Goal: Task Accomplishment & Management: Use online tool/utility

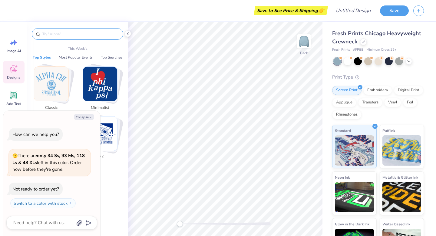
click at [57, 33] on input "text" at bounding box center [81, 34] width 78 height 6
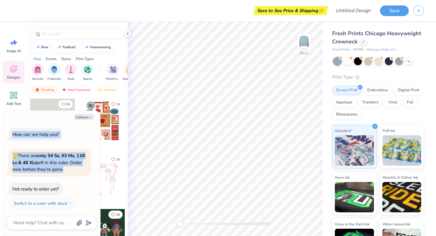
drag, startPoint x: 63, startPoint y: 129, endPoint x: 71, endPoint y: 184, distance: 55.1
click at [71, 184] on div "Collapse How can we help you? 🫣 There are only 34 Ss, 93 Ms, 118 Ls & 48 XLs le…" at bounding box center [51, 173] width 97 height 125
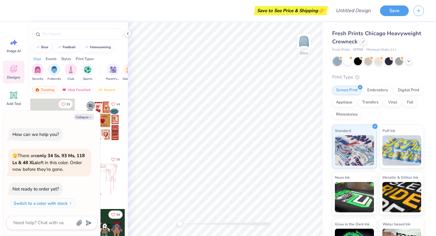
click at [22, 113] on div "Collapse How can we help you? 🫣 There are only 34 Ss, 93 Ms, 118 Ls & 48 XLs le…" at bounding box center [51, 173] width 97 height 125
click at [82, 117] on button "Collapse" at bounding box center [84, 117] width 20 height 6
type textarea "x"
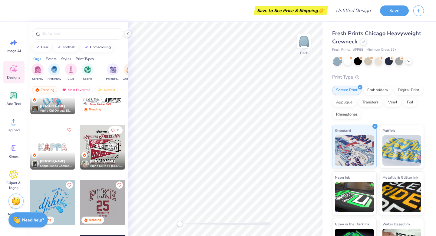
scroll to position [919, 0]
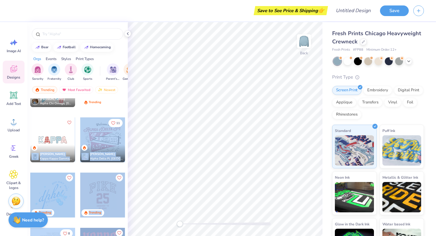
click at [160, 138] on div "Save to See Price & Shipping 👉 Design Title Save Image AI Designs Add Text Uplo…" at bounding box center [218, 118] width 436 height 236
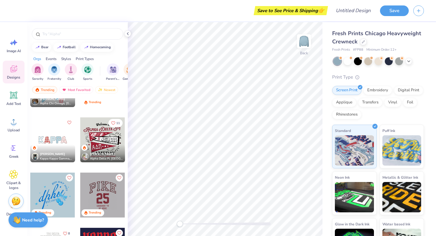
click at [48, 135] on div at bounding box center [52, 139] width 45 height 45
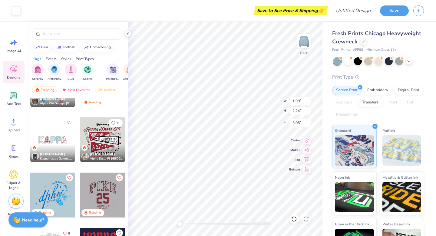
type input "9.28"
type input "2.26"
type input "3.04"
type input "1.72"
type input "2.24"
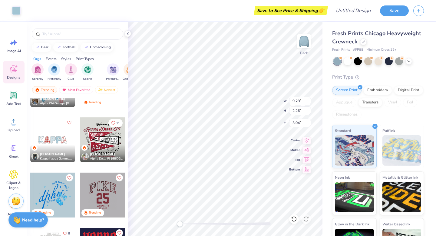
type input "3.05"
type input "3.00"
type input "1.67"
type input "3.05"
type input "1.98"
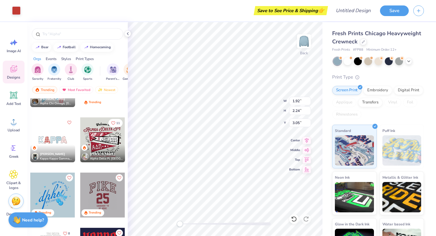
type input "1.72"
type input "3.00"
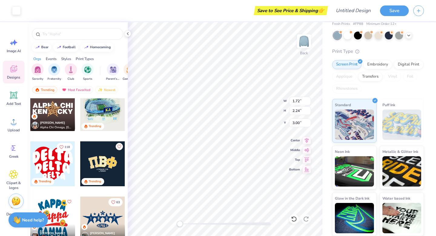
scroll to position [1171, 0]
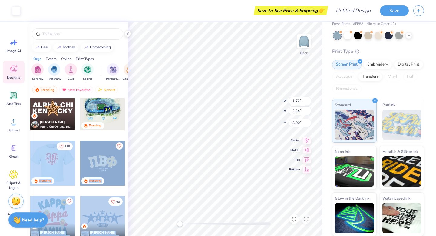
click at [196, 140] on div "Art colors Save to See Price & Shipping 👉 Design Title Save Image AI Designs Ad…" at bounding box center [218, 118] width 436 height 236
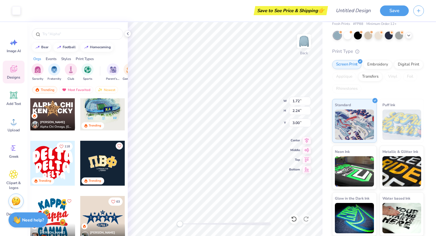
click at [61, 174] on div at bounding box center [52, 163] width 45 height 45
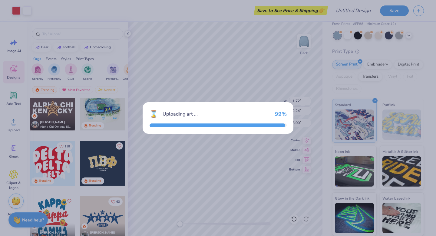
type input "10.02"
type input "8.75"
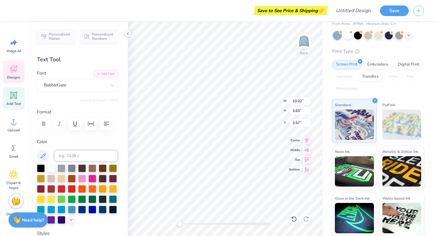
scroll to position [0, 0]
type textarea "n"
type input "8.50"
type input "3.23"
type input "6.65"
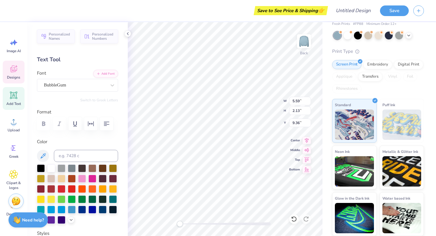
type input "9.62"
type input "8.75"
type input "3.00"
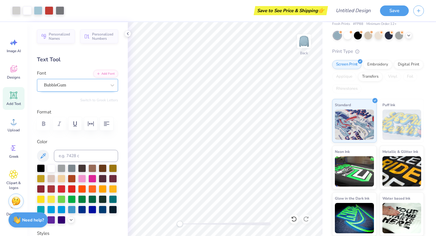
click at [70, 85] on div "BubbleGum" at bounding box center [75, 84] width 64 height 9
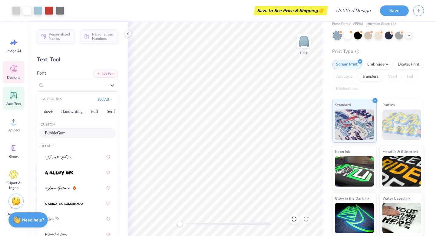
click at [15, 71] on icon at bounding box center [14, 69] width 6 height 5
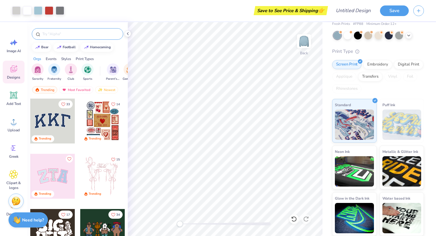
click at [62, 36] on input "text" at bounding box center [81, 34] width 78 height 6
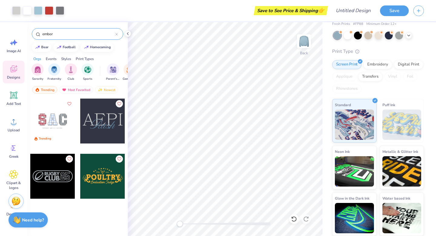
type input "embor"
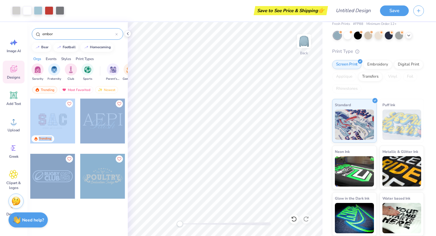
click at [189, 111] on div "Art colors Save to See Price & Shipping 👉 Design Title Save Image AI Designs Ad…" at bounding box center [218, 118] width 436 height 236
click at [43, 132] on div at bounding box center [52, 121] width 45 height 45
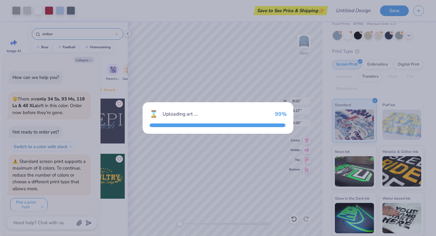
scroll to position [3, 0]
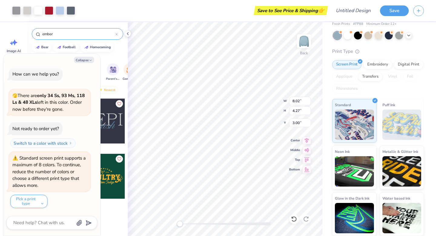
type textarea "x"
type input "1.67"
type input "2.24"
type textarea "x"
type input "2.08"
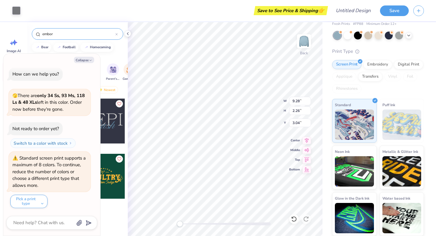
type input "2.34"
type input "3.00"
type textarea "x"
type input "2.01"
click at [23, 11] on div "Art colors Save to See Price & Shipping 👉 Design Title Save" at bounding box center [218, 10] width 436 height 21
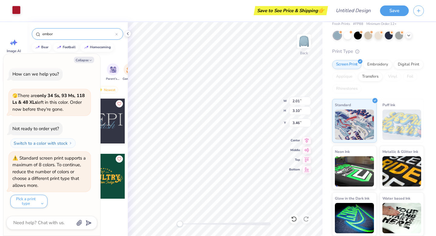
click at [17, 11] on div at bounding box center [16, 10] width 8 height 8
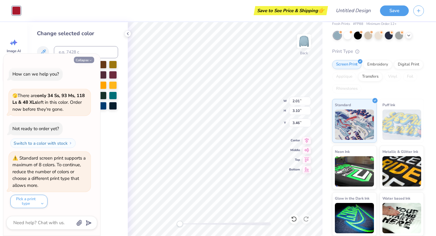
click at [85, 61] on button "Collapse" at bounding box center [84, 60] width 20 height 6
type textarea "x"
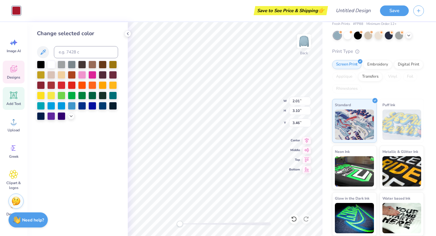
click at [14, 94] on icon at bounding box center [14, 95] width 6 height 6
type input "5.95"
type input "1.72"
type input "9.64"
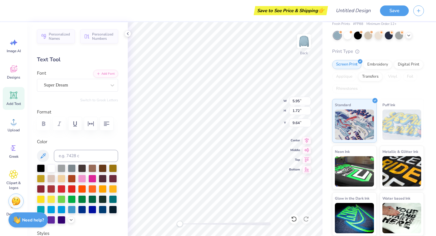
scroll to position [0, 0]
type textarea "Nsslha"
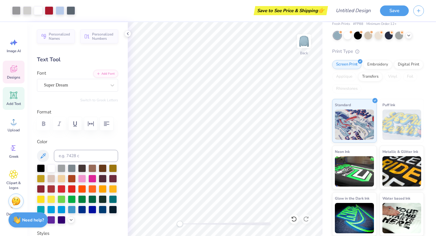
click at [16, 70] on icon at bounding box center [13, 68] width 7 height 7
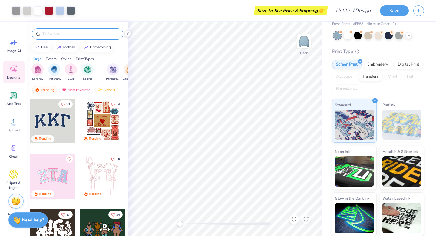
click at [73, 36] on input "text" at bounding box center [81, 34] width 78 height 6
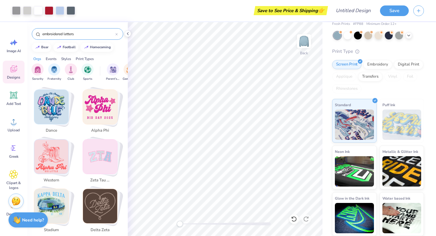
scroll to position [452, 0]
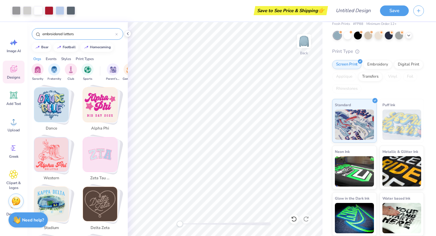
click at [103, 152] on img "Stack Card Button zeta tau alpha" at bounding box center [100, 154] width 34 height 34
type input "zeta tau alpha"
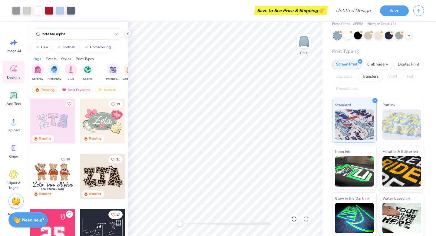
click at [55, 126] on div at bounding box center [52, 121] width 45 height 45
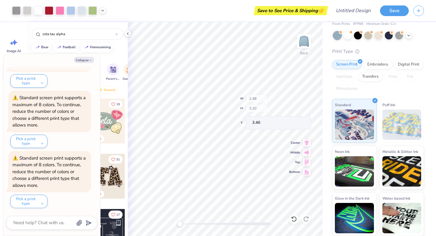
scroll to position [184, 0]
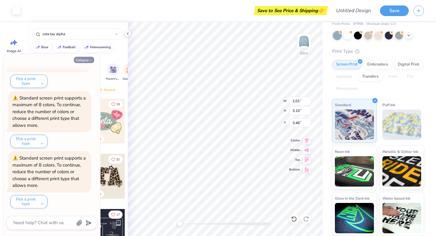
click at [87, 60] on button "Collapse" at bounding box center [84, 60] width 20 height 6
type textarea "x"
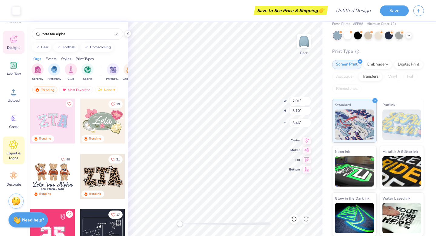
scroll to position [0, 0]
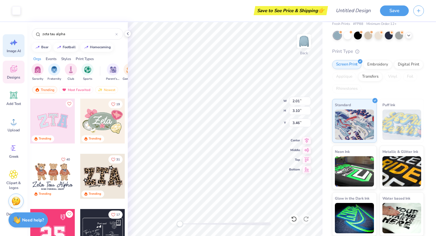
click at [10, 42] on icon at bounding box center [13, 42] width 9 height 9
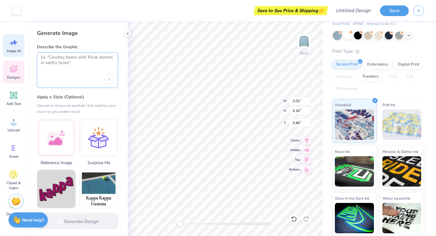
click at [69, 63] on textarea at bounding box center [77, 62] width 73 height 15
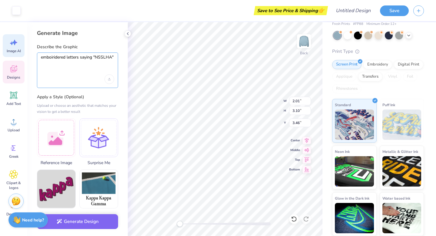
click at [65, 58] on textarea "emboiridered letters saying "NSSLHA"" at bounding box center [77, 62] width 73 height 15
click at [68, 59] on textarea "emboiridered letters saying "NSSLHA"" at bounding box center [77, 62] width 73 height 15
click at [66, 58] on textarea "emboiridered letters saying "NSSLHA"" at bounding box center [77, 62] width 73 height 15
click at [106, 82] on div "Upload image" at bounding box center [110, 79] width 10 height 10
click at [87, 71] on div "embroidered letters saying "NSSLHA"" at bounding box center [77, 69] width 81 height 35
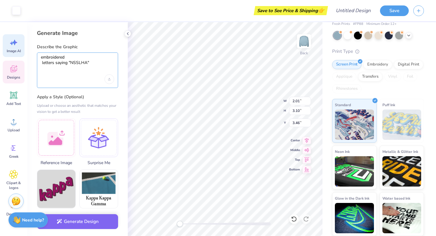
click at [91, 64] on textarea "embroidered letters saying "NSSLHA"" at bounding box center [77, 62] width 73 height 15
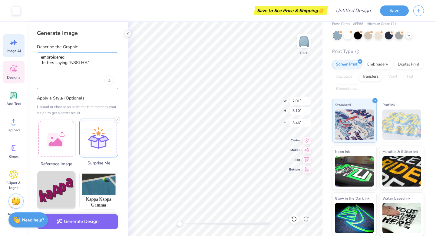
type textarea "embroidered letters saying "NSSLHA""
click at [103, 130] on div at bounding box center [98, 138] width 39 height 39
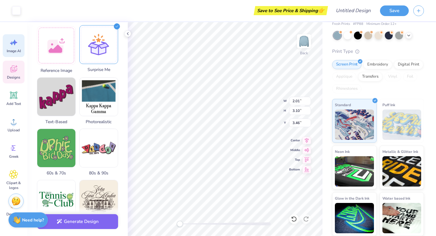
scroll to position [289, 0]
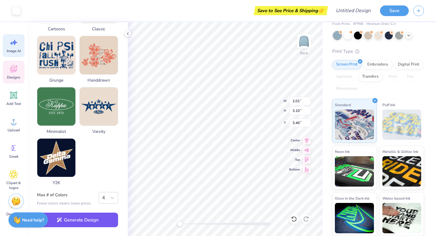
click at [82, 222] on button "Generate Design" at bounding box center [77, 219] width 81 height 15
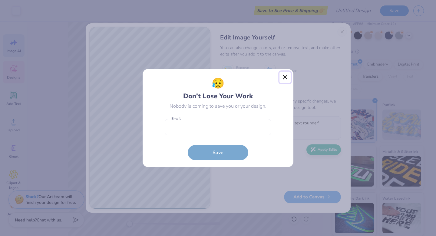
click at [284, 77] on button "Close" at bounding box center [286, 78] width 12 height 12
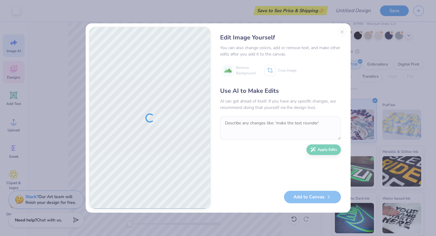
click at [344, 35] on div "Edit Image Yourself You can also change colors, add or remove text, and make ot…" at bounding box center [280, 118] width 133 height 182
click at [343, 32] on div "Edit Image Yourself You can also change colors, add or remove text, and make ot…" at bounding box center [280, 118] width 133 height 182
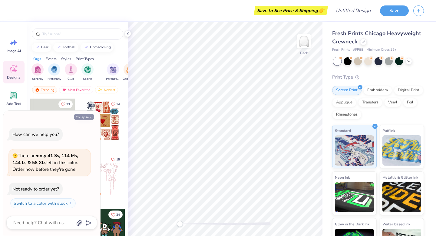
click at [84, 116] on button "Collapse" at bounding box center [84, 117] width 20 height 6
type textarea "x"
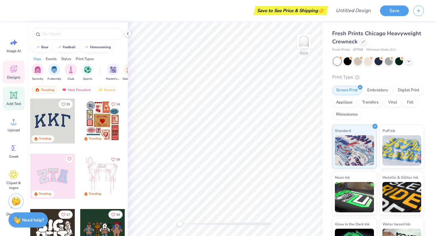
click at [13, 97] on icon at bounding box center [14, 95] width 6 height 6
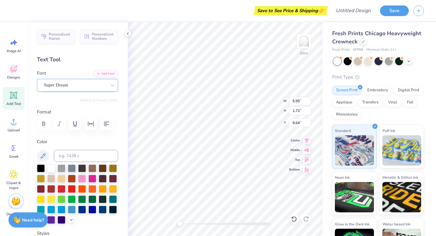
click at [69, 84] on div "Super Dream" at bounding box center [75, 84] width 64 height 9
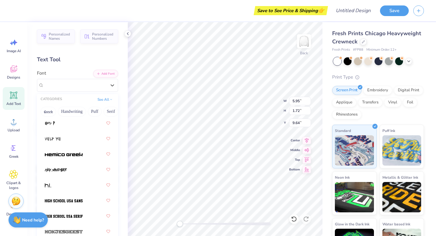
scroll to position [2100, 0]
click at [9, 72] on icon at bounding box center [13, 68] width 9 height 9
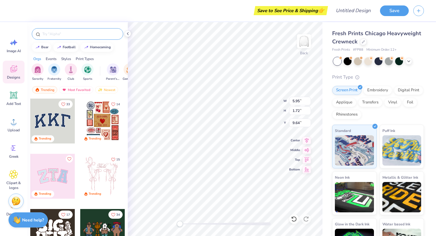
click at [58, 35] on input "text" at bounding box center [81, 34] width 78 height 6
type input "patchwork"
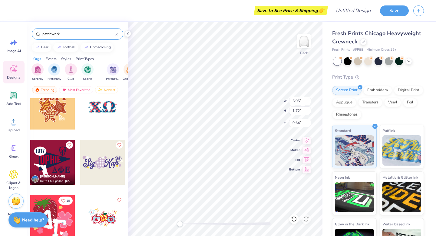
scroll to position [0, 0]
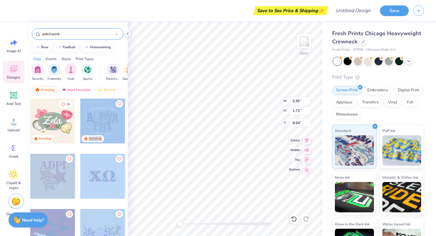
click at [210, 103] on div "Save to See Price & Shipping 👉 Design Title Save Image AI Designs Add Text Uplo…" at bounding box center [218, 118] width 436 height 236
click at [113, 124] on div at bounding box center [102, 121] width 45 height 45
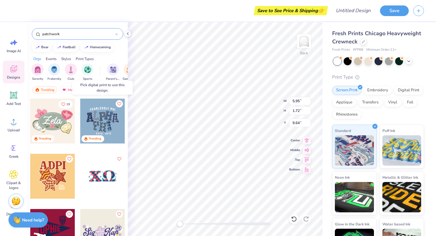
click at [106, 121] on div at bounding box center [102, 121] width 45 height 45
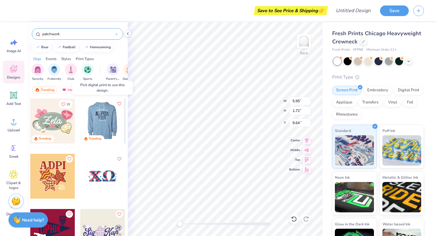
click at [80, 118] on div at bounding box center [57, 121] width 45 height 45
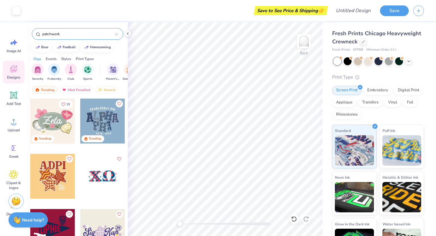
click at [104, 115] on div at bounding box center [102, 121] width 45 height 45
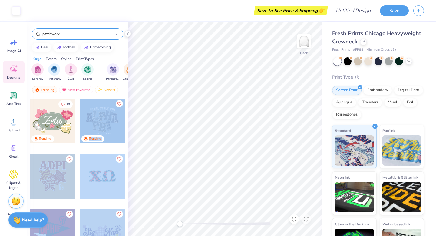
click at [149, 115] on div "Art colors Save to See Price & Shipping 👉 Design Title Save Image AI Designs Ad…" at bounding box center [218, 118] width 436 height 236
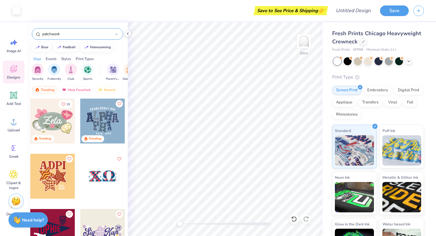
click at [95, 125] on div at bounding box center [102, 121] width 45 height 45
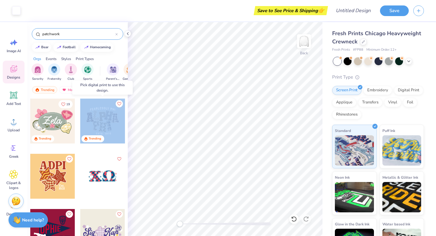
click at [95, 125] on div at bounding box center [102, 121] width 45 height 45
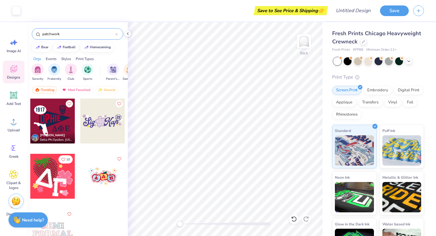
scroll to position [115, 0]
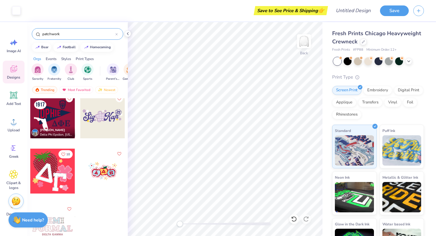
click at [54, 220] on div at bounding box center [52, 226] width 45 height 45
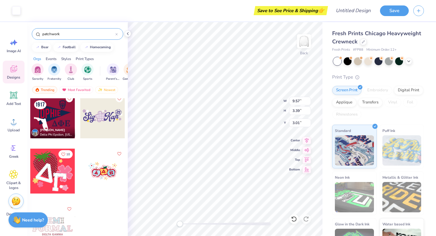
type input "3.32"
type input "3.28"
type input "3.07"
type input "9.59"
type input "3.41"
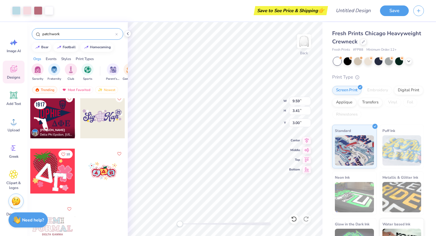
type input "3.00"
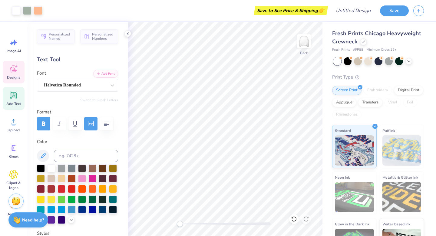
click at [14, 69] on icon at bounding box center [13, 68] width 9 height 9
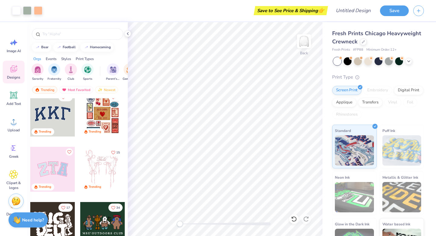
scroll to position [2, 0]
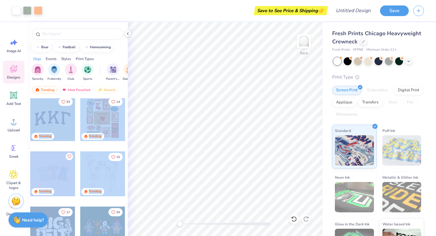
click at [225, 118] on div "Art colors Save to See Price & Shipping 👉 Design Title Save Image AI Designs Ad…" at bounding box center [218, 118] width 436 height 236
click at [52, 119] on div at bounding box center [52, 118] width 45 height 45
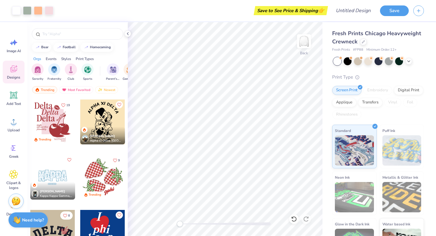
scroll to position [753, 0]
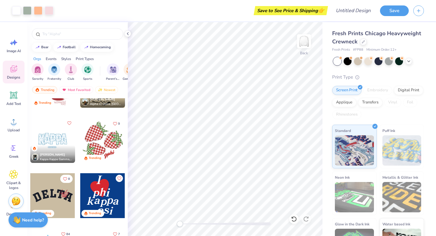
click at [53, 144] on div at bounding box center [52, 140] width 45 height 45
type input "2.09"
type input "3.52"
type input "3.31"
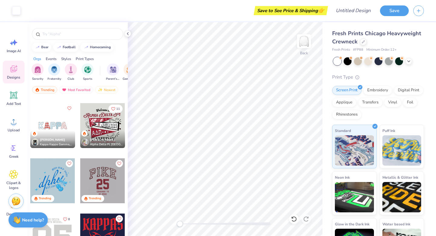
scroll to position [933, 0]
click at [54, 125] on div at bounding box center [52, 126] width 45 height 45
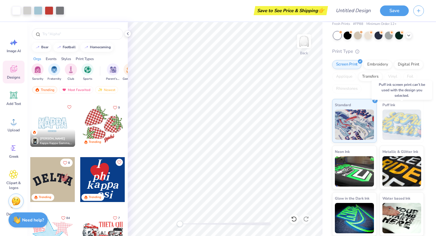
scroll to position [0, 0]
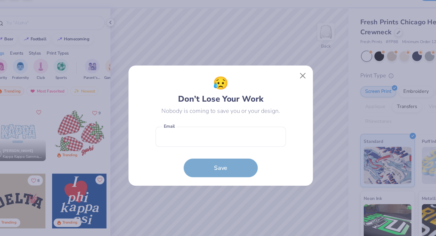
click at [232, 83] on div "😥 Don’t Lose Your Work" at bounding box center [218, 88] width 70 height 25
click at [284, 79] on button "Close" at bounding box center [286, 78] width 12 height 12
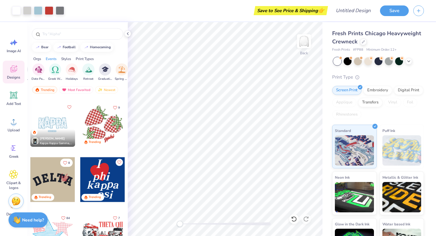
scroll to position [0, 194]
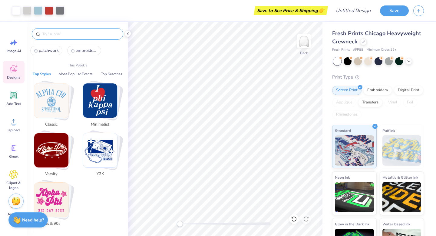
click at [71, 37] on input "text" at bounding box center [81, 34] width 78 height 6
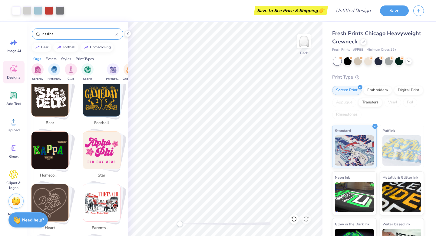
scroll to position [0, 0]
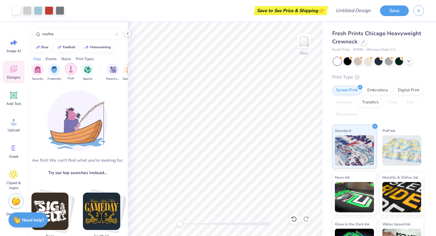
click at [68, 72] on div "filter for Club" at bounding box center [71, 69] width 12 height 12
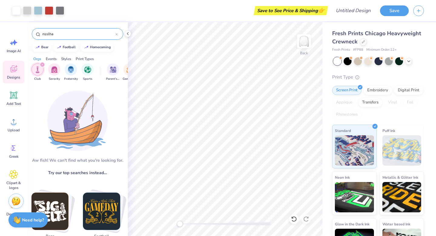
click at [65, 35] on input "nsslha" at bounding box center [79, 34] width 74 height 6
drag, startPoint x: 65, startPoint y: 35, endPoint x: 36, endPoint y: 32, distance: 29.5
click at [36, 32] on div "nsslha" at bounding box center [78, 34] width 92 height 12
type input "speech"
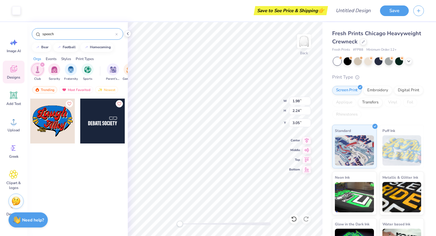
type input "1.98"
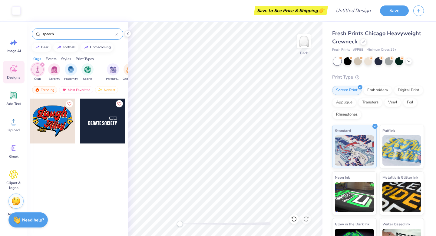
click at [42, 65] on icon "filter for Club" at bounding box center [42, 64] width 2 height 2
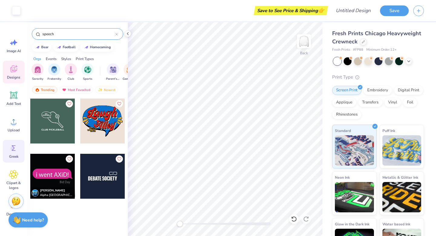
click at [13, 143] on icon at bounding box center [13, 147] width 9 height 9
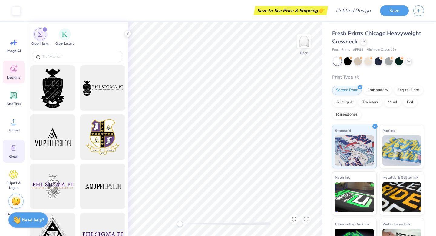
click at [12, 73] on icon at bounding box center [13, 68] width 9 height 9
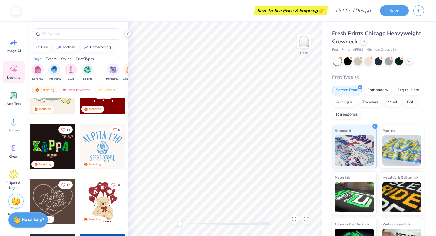
scroll to position [184, 0]
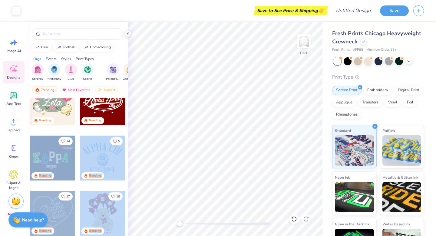
click at [133, 149] on div "Art colors Save to See Price & Shipping 👉 Design Title Save Image AI Designs Ad…" at bounding box center [218, 118] width 436 height 236
click at [54, 154] on div at bounding box center [52, 157] width 45 height 45
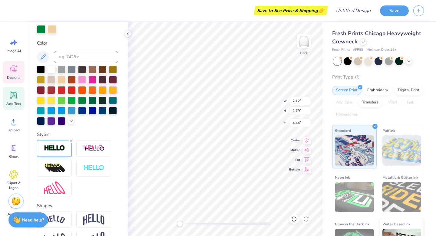
scroll to position [164, 0]
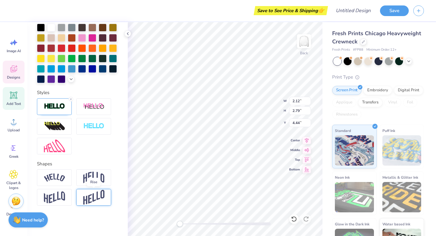
click at [92, 196] on img at bounding box center [93, 197] width 21 height 15
click at [52, 173] on img at bounding box center [54, 177] width 21 height 8
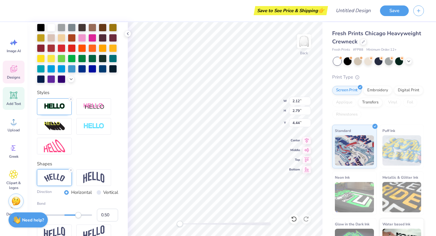
scroll to position [159, 0]
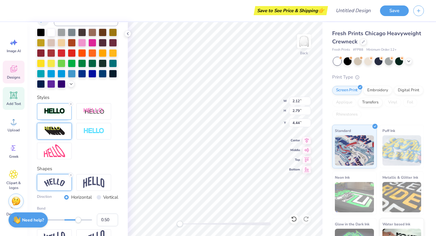
click at [53, 137] on div at bounding box center [54, 131] width 35 height 17
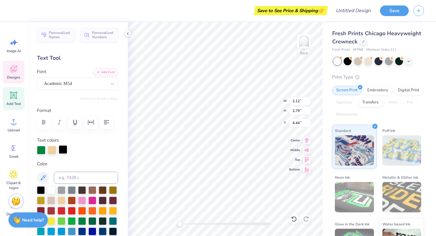
scroll to position [0, 0]
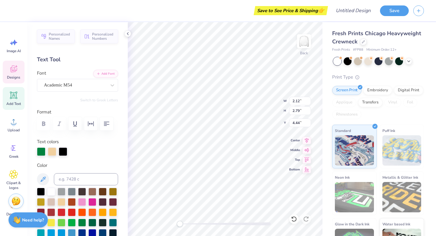
type input "5.95"
type input "1.72"
type input "9.64"
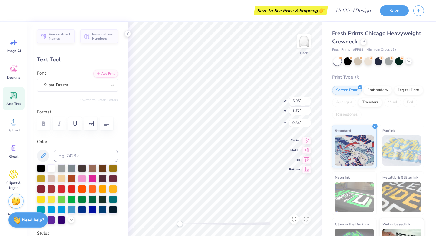
type input "1.89"
type input "2.81"
type input "4.51"
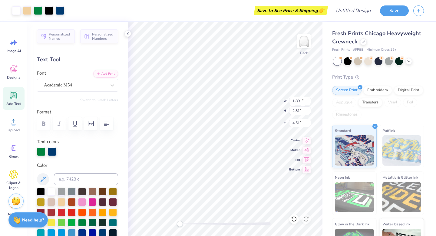
type input "12.00"
type input "7.99"
type input "3.37"
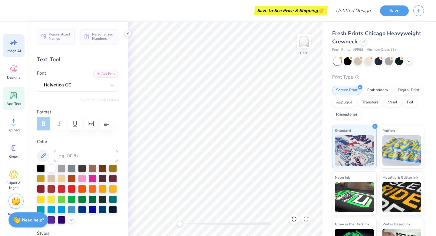
click at [14, 46] on icon at bounding box center [13, 42] width 9 height 9
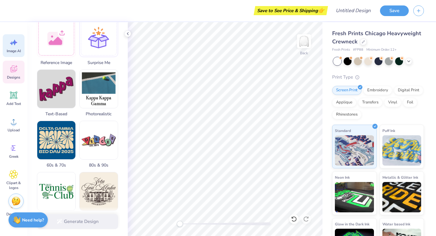
scroll to position [102, 0]
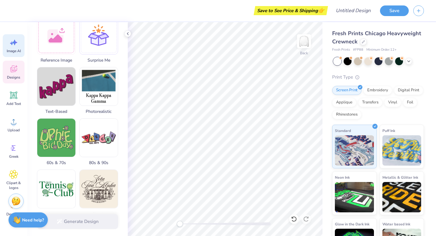
click at [17, 75] on span "Designs" at bounding box center [13, 77] width 13 height 5
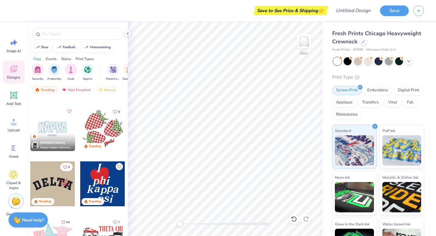
scroll to position [764, 0]
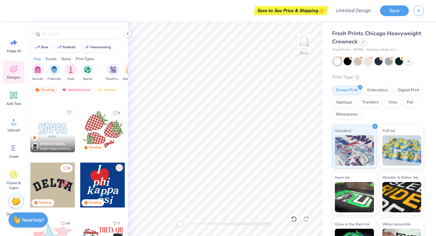
click at [44, 144] on span "Chloe Craven" at bounding box center [52, 144] width 25 height 4
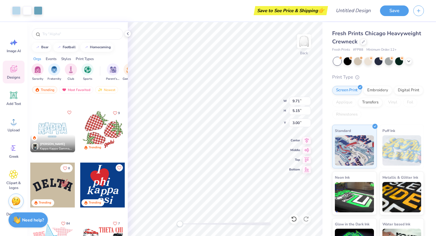
click at [46, 149] on span "Kappa Kappa Gamma, Bucknell University" at bounding box center [56, 148] width 33 height 5
click at [35, 146] on div at bounding box center [35, 146] width 7 height 7
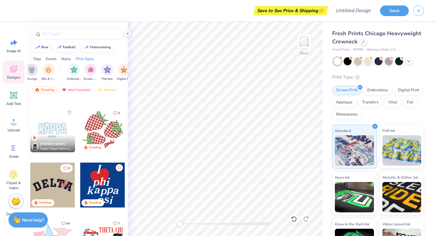
scroll to position [0, 484]
click at [42, 71] on div "filter for Embroidery" at bounding box center [46, 69] width 12 height 12
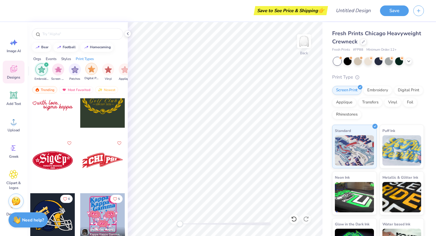
scroll to position [0, 494]
click at [47, 72] on div "Screen Print" at bounding box center [54, 72] width 14 height 18
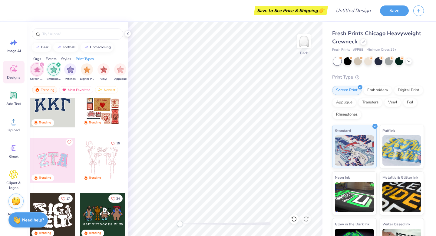
scroll to position [18, 0]
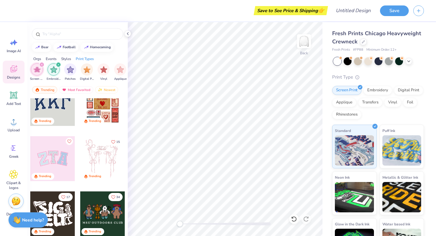
click at [56, 149] on div at bounding box center [52, 158] width 45 height 45
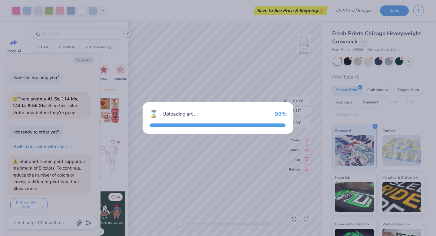
scroll to position [3, 0]
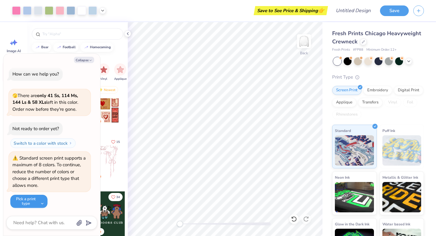
click at [38, 203] on button "Pick a print type" at bounding box center [28, 201] width 37 height 13
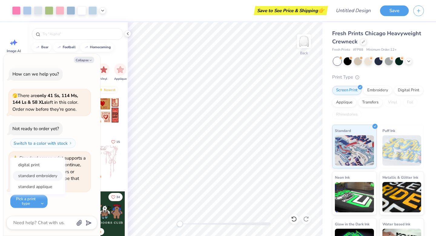
click at [42, 177] on button "standard embroidery" at bounding box center [38, 176] width 50 height 10
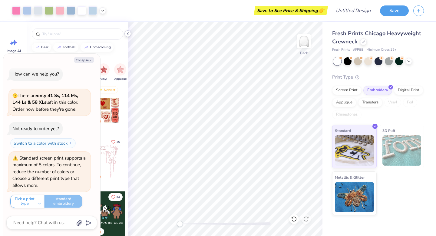
click at [127, 33] on polyline at bounding box center [127, 33] width 1 height 2
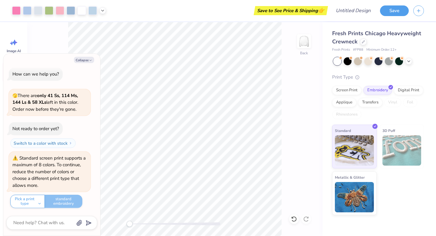
click at [40, 228] on div at bounding box center [51, 223] width 91 height 14
click at [42, 224] on textarea at bounding box center [44, 223] width 62 height 8
type textarea "x"
type textarea "c"
type textarea "x"
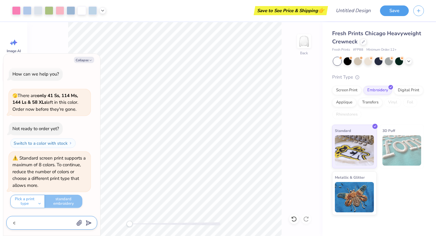
type textarea "ca"
type textarea "x"
type textarea "can"
type textarea "x"
type textarea "can"
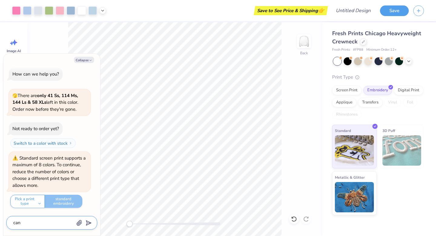
type textarea "x"
type textarea "can y"
type textarea "x"
type textarea "can yo"
type textarea "x"
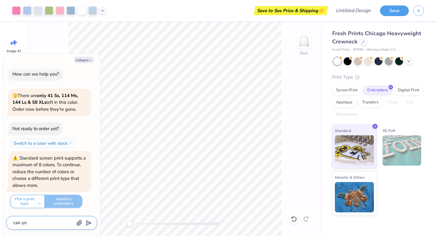
type textarea "can you"
type textarea "x"
type textarea "can you"
type textarea "x"
type textarea "can you c"
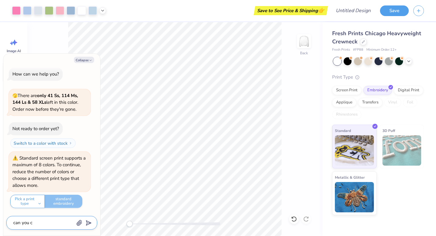
type textarea "x"
type textarea "can you cha"
type textarea "x"
type textarea "can you chang"
type textarea "x"
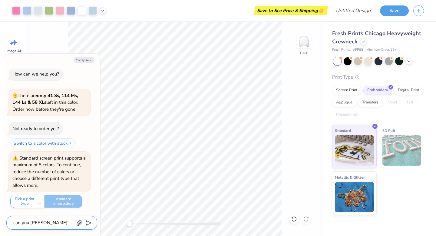
type textarea "can you change"
type textarea "x"
type textarea "can you change"
type textarea "x"
type textarea "can you change t"
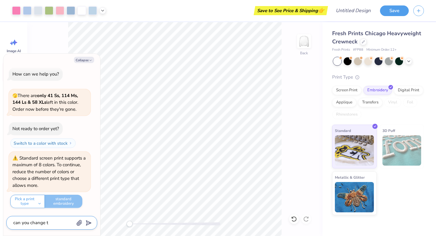
type textarea "x"
type textarea "can you change th"
type textarea "x"
type textarea "can you change the"
type textarea "x"
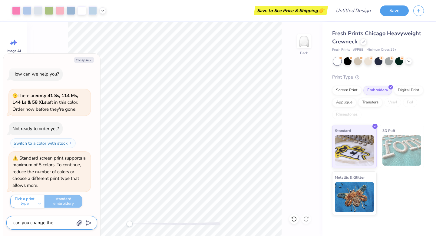
type textarea "can you change the"
type textarea "x"
type textarea "can you change the l"
type textarea "x"
type textarea "can you change the le"
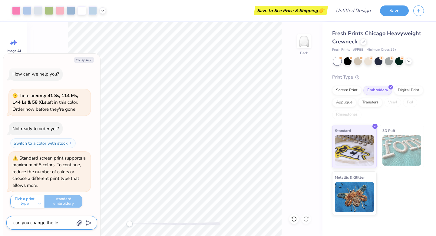
type textarea "x"
type textarea "can you change the let"
type textarea "x"
type textarea "can you change the lett"
type textarea "x"
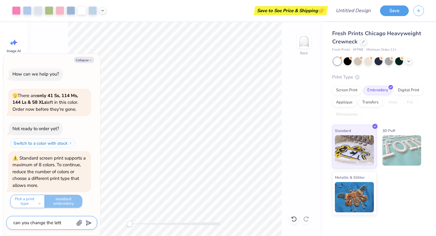
type textarea "can you change the lette"
type textarea "x"
type textarea "can you change the letter"
type textarea "x"
type textarea "can you change the letters"
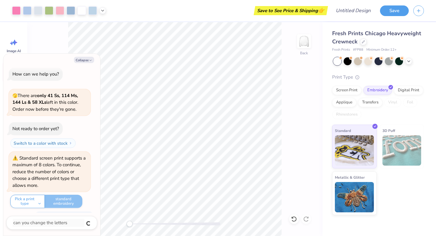
scroll to position [20, 0]
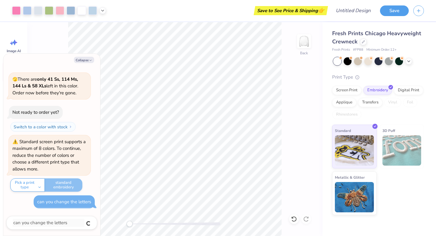
type textarea "x"
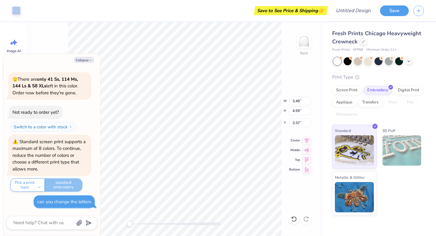
scroll to position [48, 0]
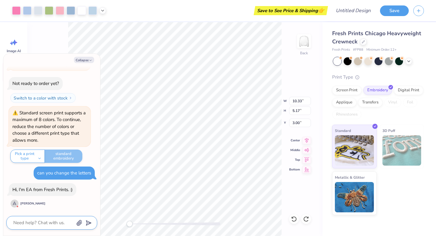
click at [45, 221] on textarea at bounding box center [44, 223] width 62 height 8
type textarea "x"
type textarea "I"
type textarea "x"
type textarea "I"
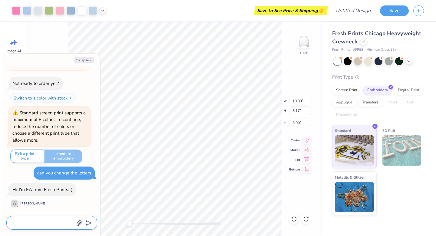
type textarea "x"
type textarea "I w"
type textarea "x"
type textarea "I wa"
type textarea "x"
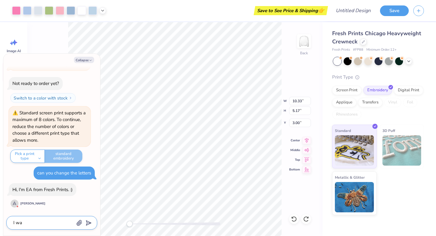
type textarea "I wan"
type textarea "x"
type textarea "I want"
type textarea "x"
type textarea "I want e"
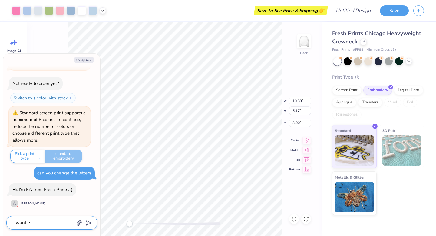
type textarea "x"
type textarea "I want em"
type textarea "x"
type textarea "I want emb"
type textarea "x"
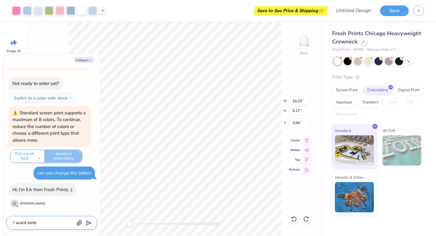
type textarea "I want embo"
type textarea "x"
type textarea "I want embor"
type textarea "x"
type textarea "I want embori"
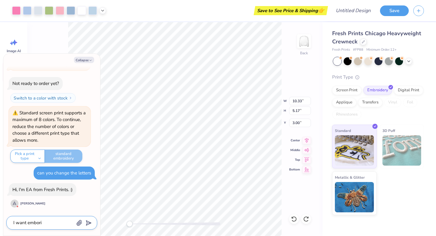
type textarea "x"
type textarea "I want embor"
type textarea "x"
type textarea "I want embo"
type textarea "x"
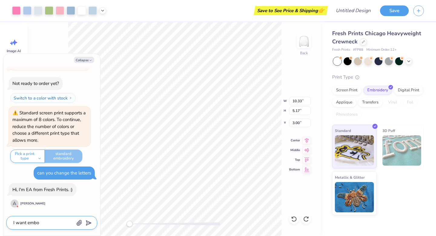
type textarea "I want emb"
type textarea "x"
type textarea "I want em"
type textarea "x"
type textarea "I want e"
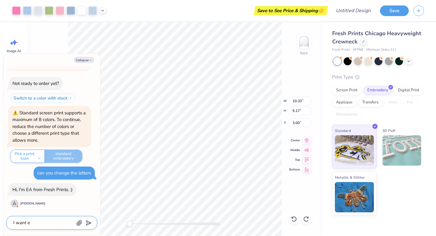
type textarea "x"
type textarea "I want"
type textarea "x"
type textarea "I want l"
type textarea "x"
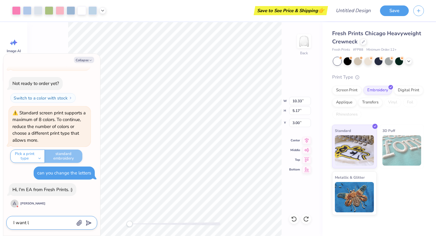
type textarea "I want le"
type textarea "x"
type textarea "I want let"
type textarea "x"
type textarea "I want lette"
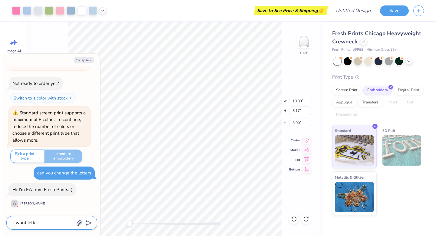
type textarea "x"
type textarea "I want letter"
type textarea "x"
type textarea "I want letters"
type textarea "x"
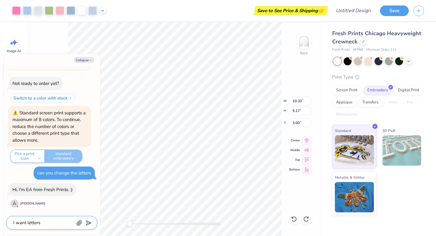
type textarea "I want letters"
type textarea "x"
type textarea "I want letters s"
type textarea "x"
type textarea "I want letters si"
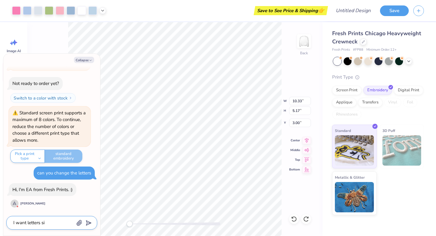
type textarea "x"
type textarea "I want letters sim"
type textarea "x"
type textarea "I want letters simi"
type textarea "x"
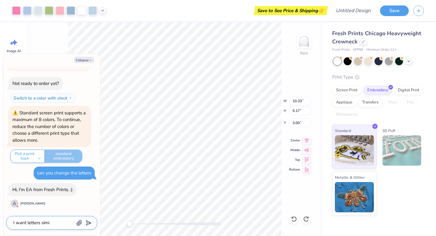
type textarea "I want letters simil"
type textarea "x"
type textarea "I want letters simila"
type textarea "x"
type textarea "I want letters similar"
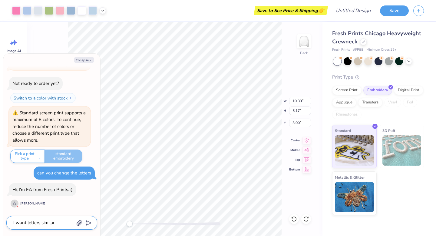
type textarea "x"
type textarea "I want letters similar"
type textarea "x"
type textarea "I want letters similar o"
type textarea "x"
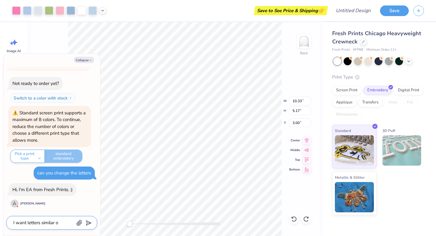
type textarea "I want letters similar ot"
type textarea "x"
type textarea "I want letters similar o"
type textarea "x"
type textarea "I want letters similar"
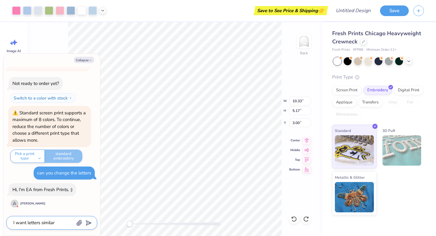
type textarea "x"
type textarea "I want letters similar t"
type textarea "x"
type textarea "I want letters similar to"
type textarea "x"
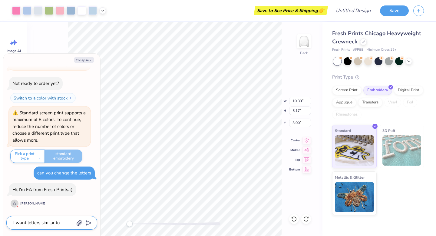
type textarea "I want letters similar to"
type textarea "x"
type textarea "I want letters similar to t"
type textarea "x"
type textarea "I want letters similar to the"
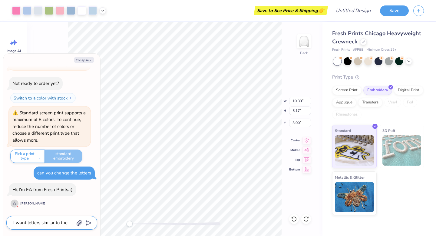
type textarea "x"
type textarea "I want letters similar to thes"
type textarea "x"
type textarea "I want letters similar to these"
type textarea "x"
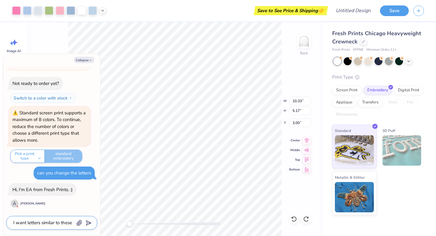
type textarea "I want letters similar to these"
type textarea "x"
type textarea "I want letters similar to these t"
type textarea "x"
type textarea "I want letters similar to these th"
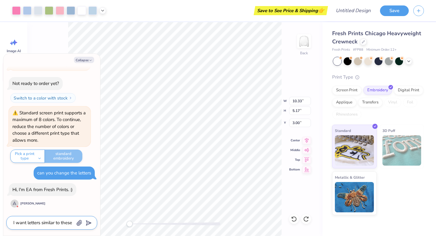
type textarea "x"
type textarea "I want letters similar to these tha"
type textarea "x"
type textarea "I want letters similar to these that"
type textarea "x"
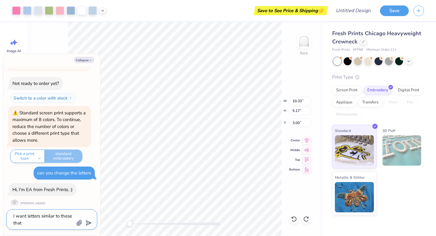
type textarea "I want letters similar to these that"
type textarea "x"
type textarea "I want letters similar to these that s"
type textarea "x"
type textarea "I want letters similar to these that sa"
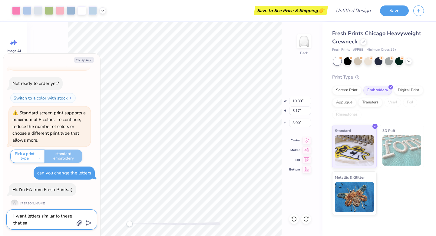
type textarea "x"
type textarea "I want letters similar to these that say"
type textarea "x"
type textarea "I want letters similar to these that say"
type textarea "x"
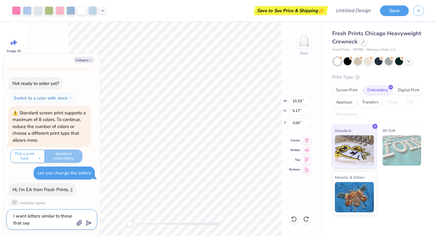
type textarea "I want letters similar to these that say ""
type textarea "x"
type textarea "I want letters similar to these that say "N"
type textarea "x"
type textarea "I want letters similar to these that say "NS"
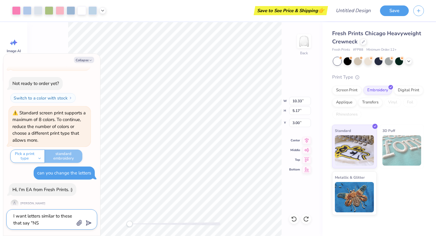
type textarea "x"
type textarea "I want letters similar to these that say "NSSL"
type textarea "x"
type textarea "I want letters similar to these that say "NSSLH"
type textarea "x"
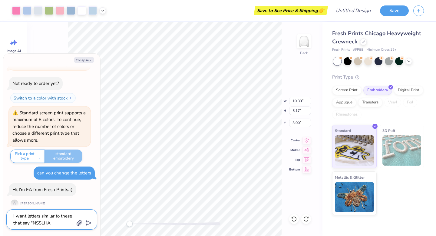
type textarea "I want letters similar to these that say "NSSLHA""
type textarea "x"
type textarea "I want letters similar to these that say "NSSLHA":"
type textarea "x"
type textarea "I want letters similar to these that say "NSSLHA""
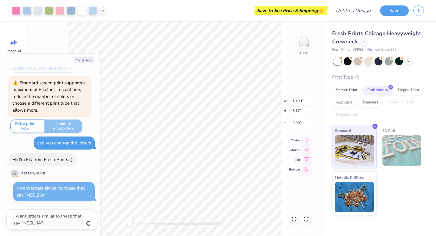
type textarea "x"
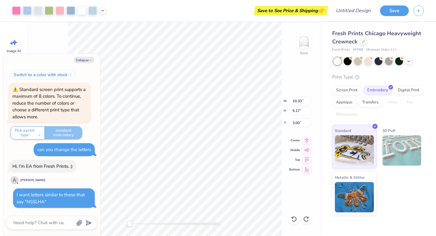
scroll to position [121, 0]
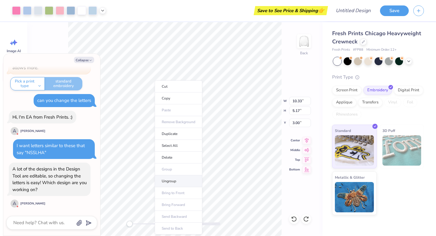
click at [174, 177] on li "Ungroup" at bounding box center [179, 181] width 48 height 12
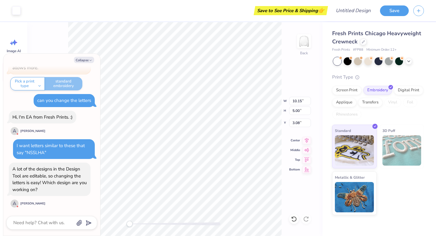
type textarea "x"
type input "3.75"
click at [38, 223] on textarea at bounding box center [44, 223] width 62 height 8
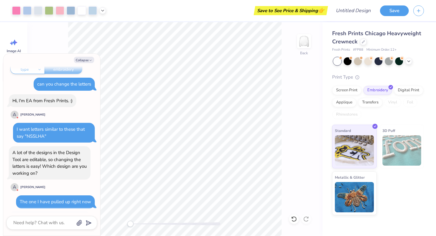
scroll to position [174, 0]
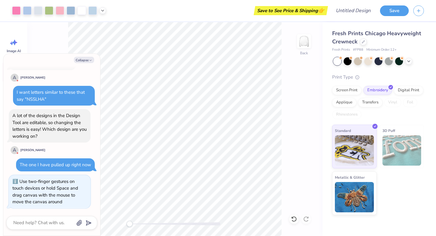
click at [123, 219] on div "Back" at bounding box center [175, 129] width 296 height 214
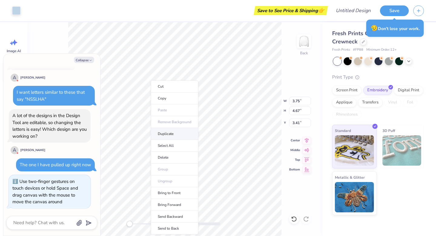
click at [171, 134] on li "Duplicate" at bounding box center [175, 134] width 48 height 12
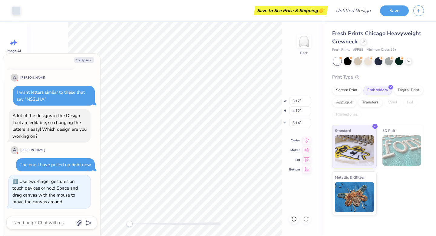
scroll to position [203, 0]
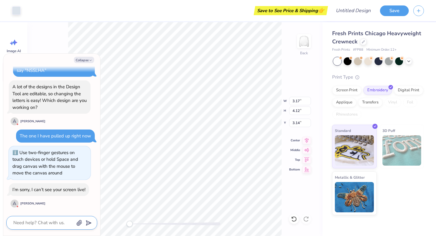
click at [41, 221] on textarea at bounding box center [44, 223] width 62 height 8
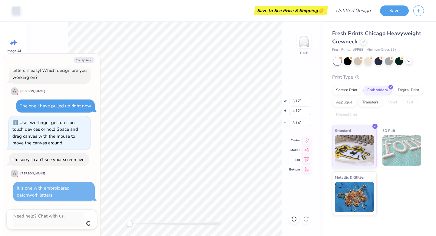
scroll to position [226, 0]
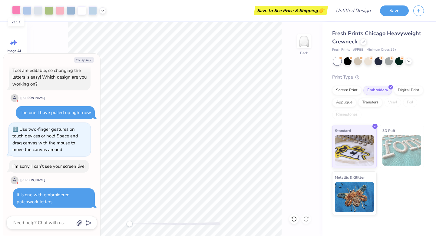
click at [16, 11] on div at bounding box center [16, 10] width 8 height 8
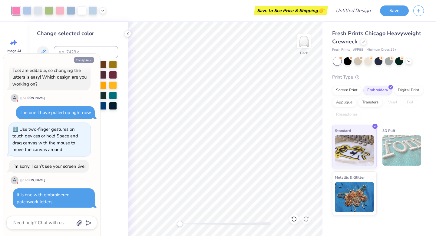
click at [88, 58] on button "Collapse" at bounding box center [84, 60] width 20 height 6
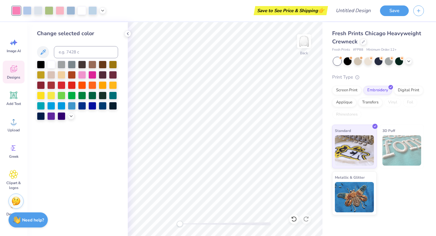
click at [17, 72] on icon at bounding box center [13, 68] width 9 height 9
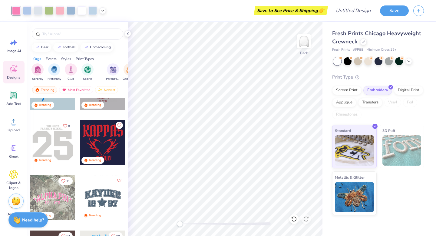
scroll to position [949, 0]
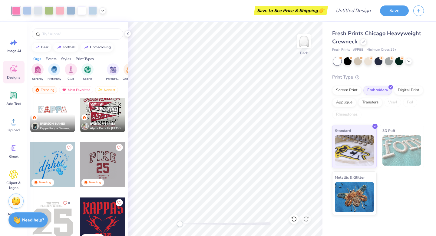
click at [57, 113] on div at bounding box center [52, 109] width 45 height 45
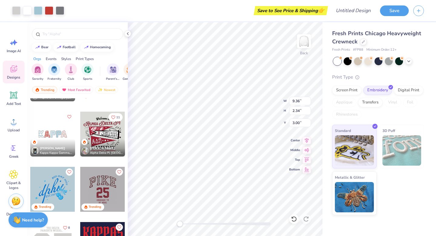
scroll to position [924, 0]
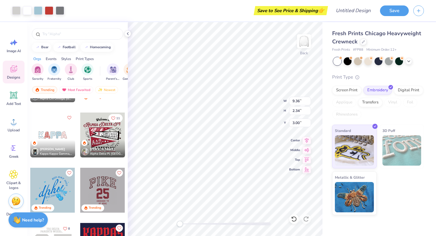
click at [45, 155] on span "Kappa Kappa Gamma, Bucknell University" at bounding box center [56, 154] width 33 height 5
click at [28, 225] on div "Need help? Chat with us." at bounding box center [27, 218] width 39 height 15
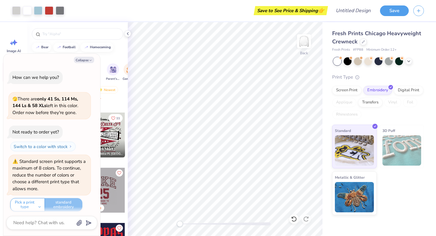
scroll to position [226, 0]
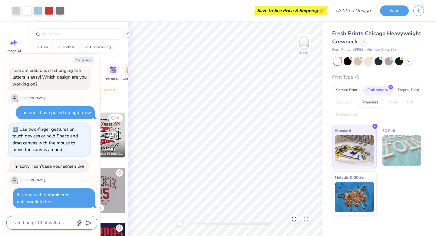
click at [38, 225] on textarea at bounding box center [44, 223] width 62 height 8
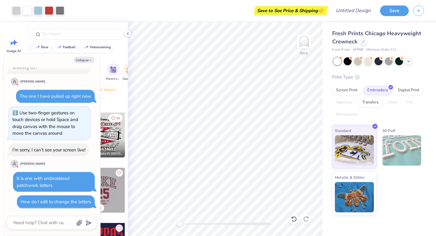
scroll to position [342, 0]
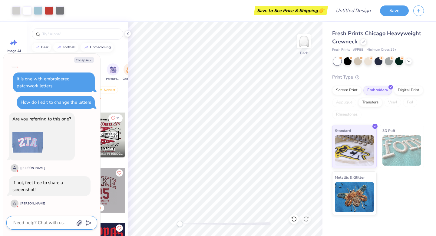
click at [50, 222] on textarea at bounding box center [44, 223] width 62 height 8
click at [80, 222] on icon "button" at bounding box center [79, 222] width 5 height 5
click at [55, 226] on textarea at bounding box center [44, 223] width 62 height 8
click at [84, 223] on icon "submit" at bounding box center [87, 223] width 8 height 8
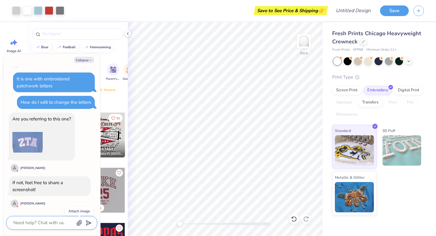
click at [79, 223] on icon "button" at bounding box center [79, 222] width 5 height 5
click at [79, 219] on button "button" at bounding box center [79, 222] width 7 height 7
click at [80, 224] on icon "button" at bounding box center [79, 222] width 5 height 5
click at [47, 220] on textarea at bounding box center [44, 223] width 62 height 8
click at [82, 221] on icon "button" at bounding box center [79, 223] width 6 height 6
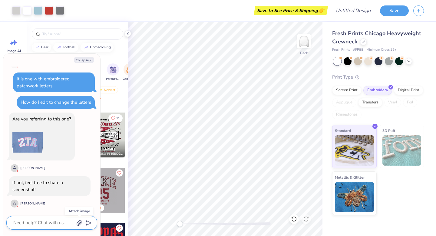
click at [82, 221] on icon "button" at bounding box center [79, 223] width 6 height 6
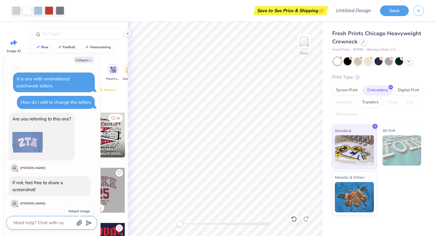
click at [82, 221] on icon "button" at bounding box center [79, 223] width 6 height 6
click at [50, 225] on textarea at bounding box center [44, 223] width 62 height 8
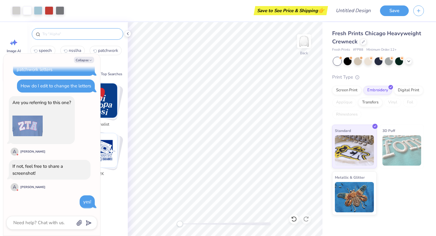
click at [84, 35] on input "text" at bounding box center [81, 34] width 78 height 6
click at [56, 33] on input "text" at bounding box center [81, 34] width 78 height 6
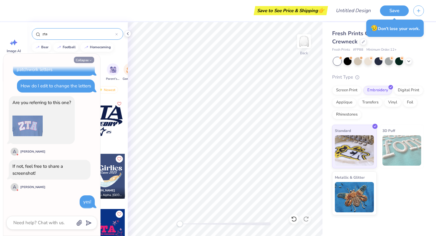
click at [91, 61] on icon "button" at bounding box center [91, 60] width 4 height 4
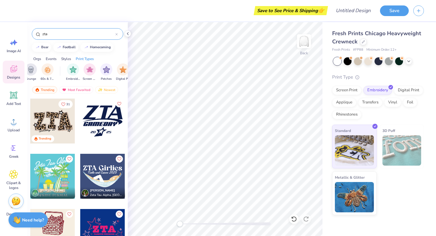
scroll to position [0, 457]
click at [70, 69] on img "filter for Embroidery" at bounding box center [73, 68] width 7 height 7
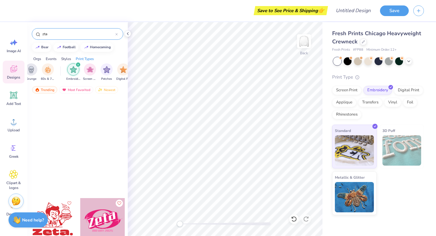
scroll to position [0, 0]
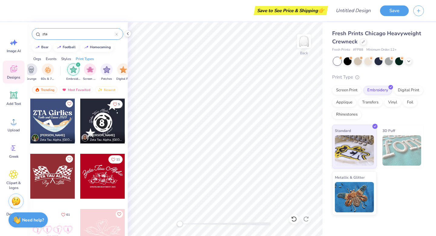
drag, startPoint x: 62, startPoint y: 33, endPoint x: 23, endPoint y: 29, distance: 39.4
click at [23, 29] on div "Save to See Price & Shipping 👉 Design Title Save Image AI Designs Add Text Uplo…" at bounding box center [218, 118] width 436 height 236
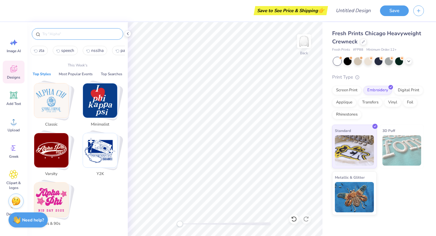
click at [45, 74] on button "Top Styles" at bounding box center [42, 74] width 22 height 6
click at [53, 100] on img "Stack Card Button Classic" at bounding box center [51, 100] width 34 height 34
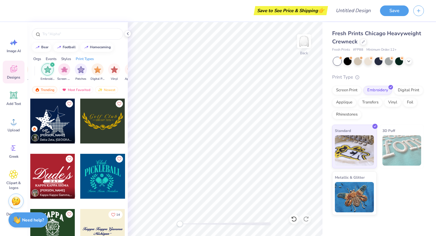
scroll to position [0, 488]
click at [61, 71] on img "filter for Screen Print" at bounding box center [59, 68] width 7 height 7
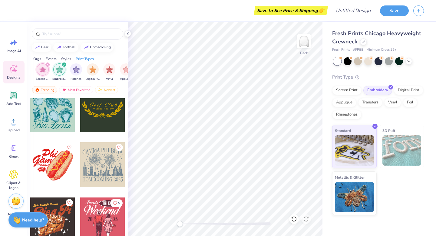
scroll to position [969, 0]
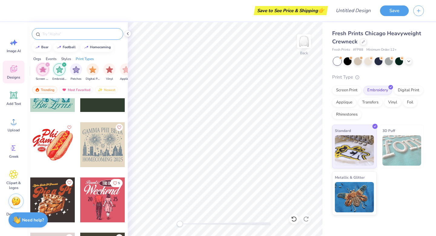
click at [67, 35] on input "text" at bounding box center [81, 34] width 78 height 6
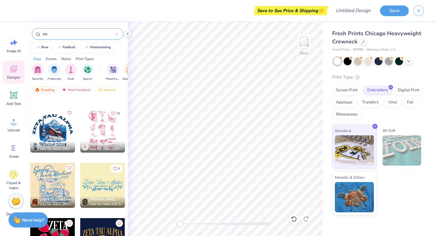
scroll to position [0, 0]
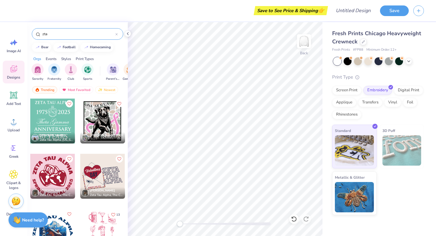
click at [117, 32] on div at bounding box center [116, 33] width 2 height 5
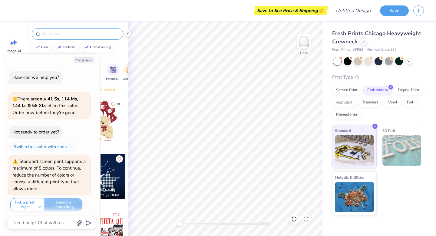
scroll to position [457, 0]
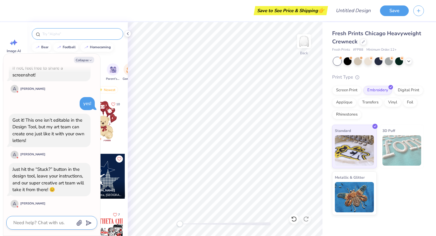
click at [46, 223] on textarea at bounding box center [44, 223] width 62 height 8
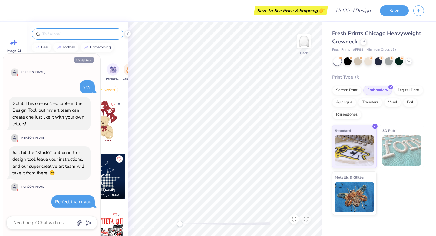
click at [86, 58] on button "Collapse" at bounding box center [84, 60] width 20 height 6
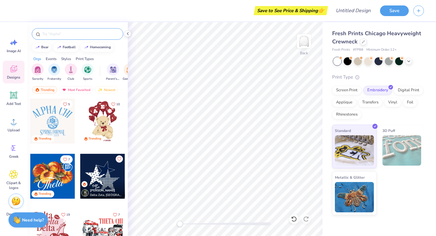
click at [73, 36] on input "text" at bounding box center [81, 34] width 78 height 6
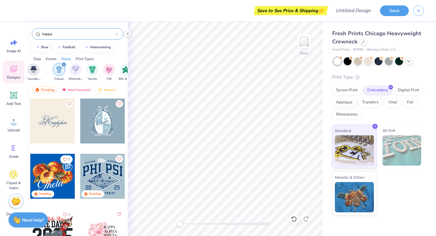
scroll to position [0, 301]
click at [53, 71] on img "filter for Classic" at bounding box center [54, 69] width 7 height 7
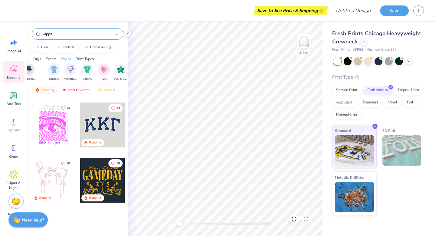
scroll to position [0, 0]
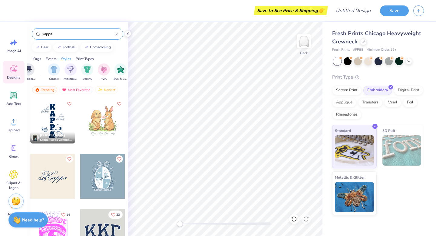
click at [115, 34] on input "kappa" at bounding box center [79, 34] width 74 height 6
click at [118, 34] on div "kappa" at bounding box center [78, 34] width 92 height 12
click at [116, 33] on icon at bounding box center [117, 34] width 2 height 2
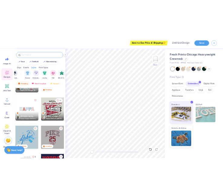
scroll to position [921, 0]
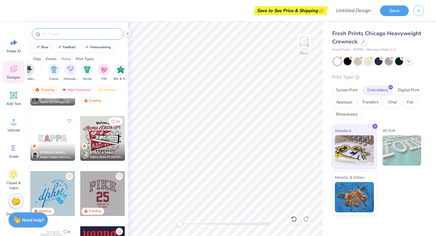
click at [58, 140] on div at bounding box center [52, 138] width 45 height 45
click at [127, 32] on icon at bounding box center [127, 33] width 5 height 5
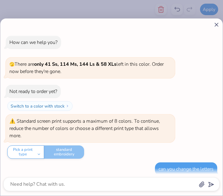
scroll to position [422, 0]
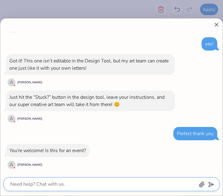
click at [30, 185] on textarea at bounding box center [103, 184] width 187 height 8
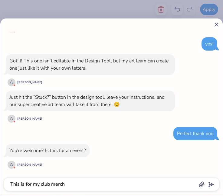
scroll to position [439, 0]
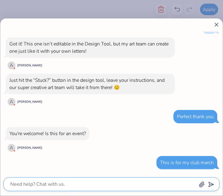
click at [30, 186] on textarea at bounding box center [103, 184] width 187 height 8
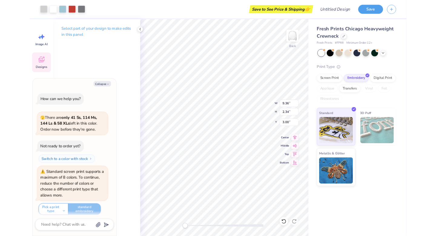
scroll to position [549, 0]
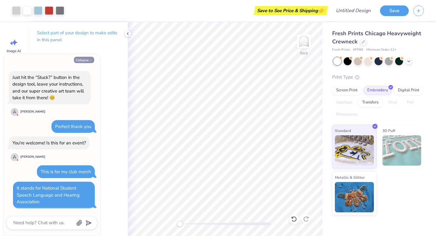
click at [90, 59] on icon "button" at bounding box center [91, 60] width 4 height 4
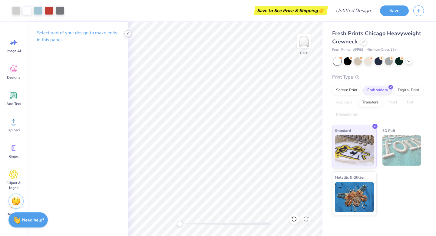
click at [125, 33] on div at bounding box center [128, 33] width 7 height 7
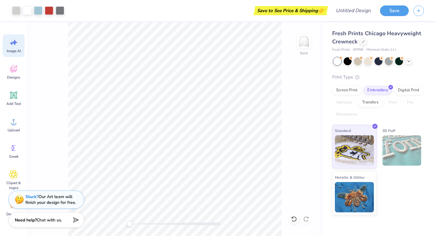
click at [14, 51] on span "Image AI" at bounding box center [14, 50] width 14 height 5
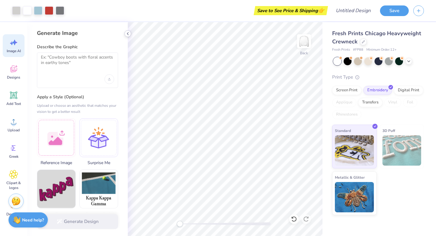
click at [125, 35] on icon at bounding box center [127, 33] width 5 height 5
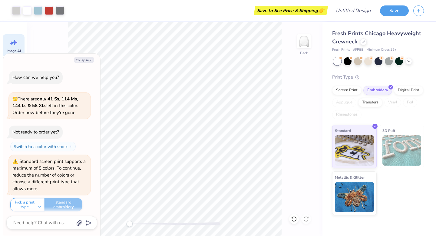
scroll to position [605, 0]
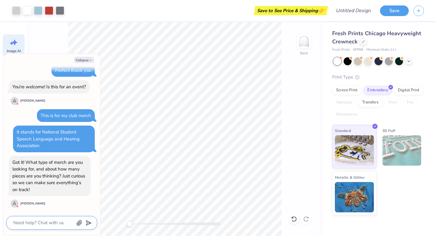
click at [39, 222] on textarea at bounding box center [44, 223] width 62 height 8
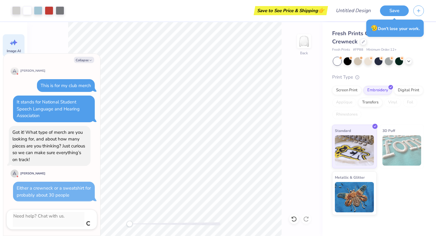
scroll to position [628, 0]
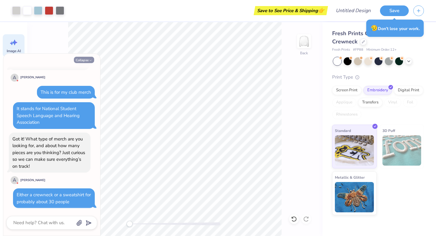
click at [88, 58] on button "Collapse" at bounding box center [84, 60] width 20 height 6
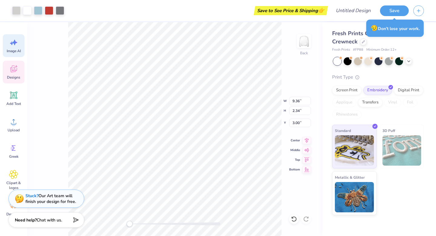
click at [32, 197] on strong "Stuck?" at bounding box center [31, 196] width 13 height 6
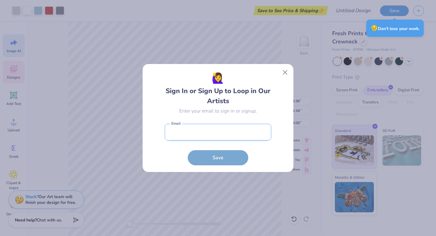
click at [234, 132] on input "email" at bounding box center [218, 132] width 107 height 17
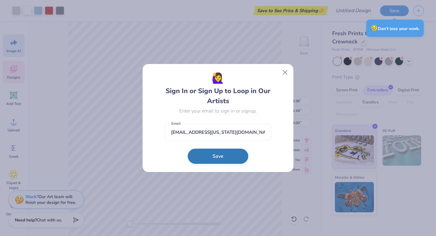
click at [222, 159] on button "Save" at bounding box center [218, 156] width 61 height 15
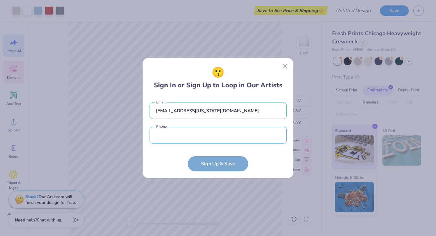
click at [199, 137] on input "tel" at bounding box center [218, 135] width 137 height 17
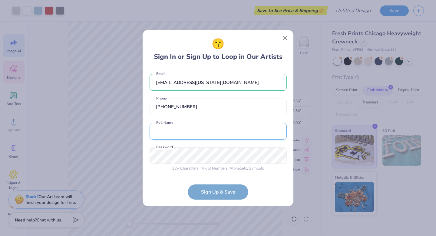
click at [204, 128] on input "text" at bounding box center [218, 131] width 137 height 17
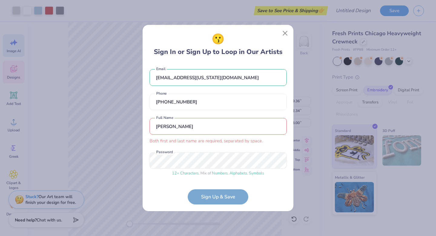
click at [224, 196] on form "sjp2bg@virginia.edu Email (540) 798-4500 Phone Bre Hodges Both first and last n…" at bounding box center [218, 133] width 137 height 141
click at [216, 195] on form "sjp2bg@virginia.edu Email (540) 798-4500 Phone Bre Hodges Both first and last n…" at bounding box center [218, 133] width 137 height 141
click at [212, 127] on input "Bre Hodges" at bounding box center [218, 126] width 137 height 17
click at [165, 127] on input "Bre Hodges" at bounding box center [218, 126] width 137 height 17
click at [208, 199] on form "sjp2bg@virginia.edu Email (540) 798-4500 Phone Bre Hodges Both first and last n…" at bounding box center [218, 133] width 137 height 141
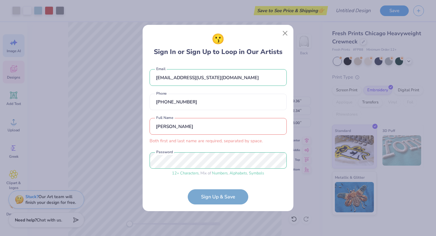
click at [194, 121] on input "Bre Hodges" at bounding box center [218, 126] width 137 height 17
click at [203, 123] on input "Bre Hodges" at bounding box center [218, 126] width 137 height 17
drag, startPoint x: 204, startPoint y: 129, endPoint x: 185, endPoint y: 129, distance: 18.5
click at [185, 129] on input "Bre Hodges" at bounding box center [218, 126] width 137 height 17
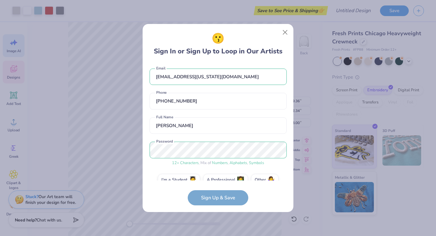
click at [220, 194] on form "sjp2bg@virginia.edu Email (540) 798-4500 Phone Bre Hodges Full Name 12 + Charac…" at bounding box center [218, 133] width 137 height 143
click at [228, 207] on div "😗 Sign In or Sign Up to Loop in Our Artists sjp2bg@virginia.edu Email (540) 798…" at bounding box center [218, 118] width 151 height 188
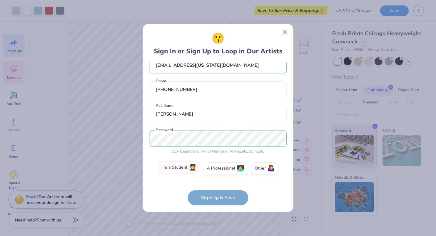
click at [189, 169] on label "I'm a Student 🧑‍🎓" at bounding box center [179, 167] width 42 height 12
click at [216, 179] on input "I'm a Student 🧑‍🎓" at bounding box center [218, 181] width 4 height 4
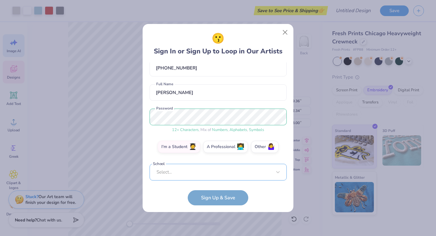
click at [208, 174] on div "Select..." at bounding box center [218, 172] width 137 height 17
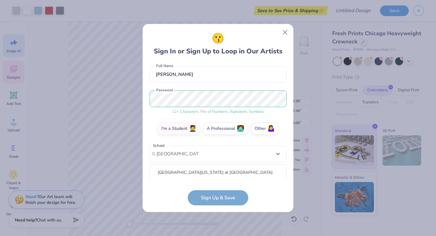
scroll to position [127, 0]
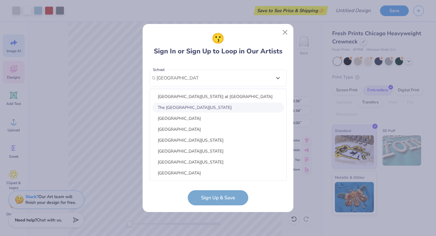
click at [209, 106] on div "The University of Virginia" at bounding box center [218, 107] width 132 height 10
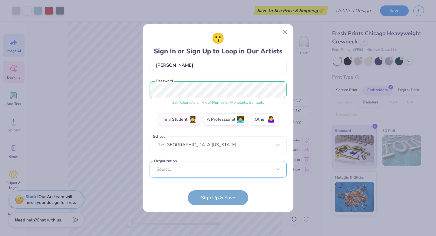
click at [217, 172] on div "Select..." at bounding box center [218, 169] width 137 height 17
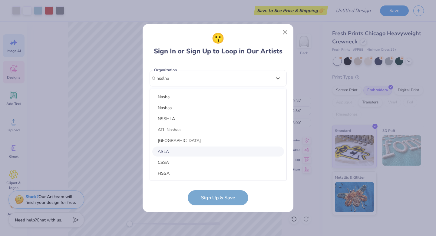
scroll to position [1, 0]
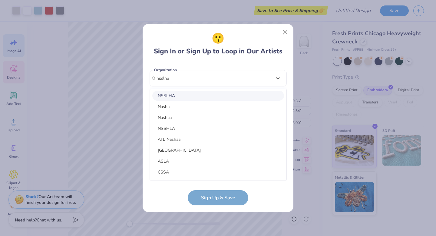
click at [201, 91] on div "NSSLHA" at bounding box center [218, 96] width 132 height 10
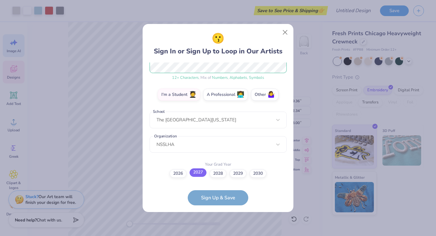
click at [200, 172] on label "2027" at bounding box center [198, 172] width 17 height 8
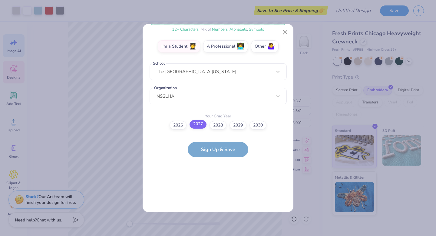
scroll to position [0, 0]
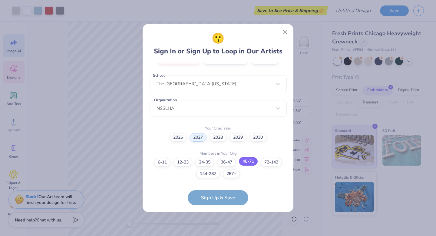
click at [252, 162] on label "48-71" at bounding box center [248, 161] width 19 height 8
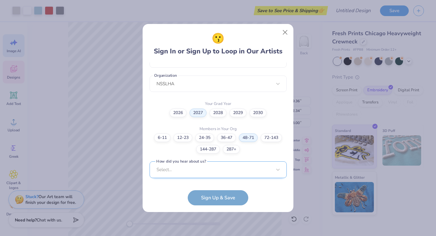
click at [224, 172] on div "Select..." at bounding box center [218, 169] width 137 height 17
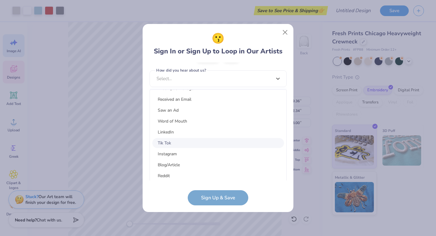
scroll to position [44, 0]
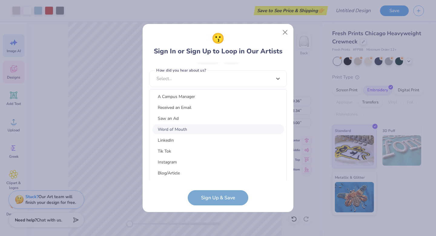
click at [197, 126] on div "Word of Mouth" at bounding box center [218, 129] width 132 height 10
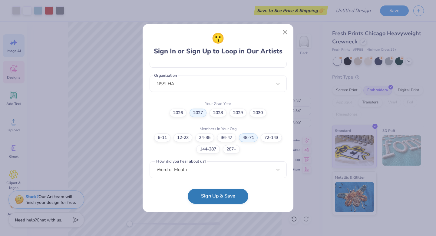
click at [212, 196] on button "Sign Up & Save" at bounding box center [218, 196] width 61 height 15
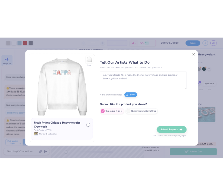
scroll to position [665, 0]
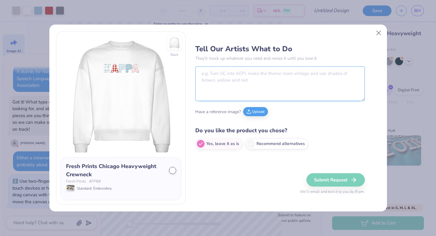
click at [266, 80] on textarea at bounding box center [281, 83] width 170 height 35
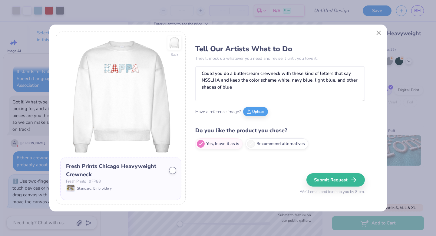
click at [172, 170] on div at bounding box center [173, 170] width 6 height 6
click at [275, 146] on label "Recommend alternatives" at bounding box center [277, 142] width 63 height 11
click at [199, 146] on input "Recommend alternatives" at bounding box center [198, 144] width 4 height 4
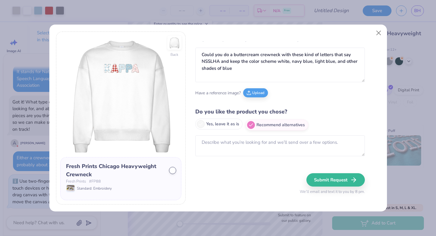
click at [219, 124] on label "Yes, leave it as is" at bounding box center [219, 124] width 47 height 11
click at [199, 142] on input "Yes, leave it as is" at bounding box center [198, 144] width 4 height 4
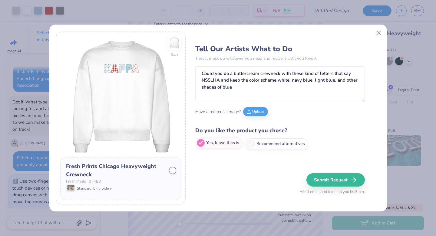
scroll to position [0, 0]
click at [329, 182] on button "Submit Request" at bounding box center [337, 179] width 58 height 13
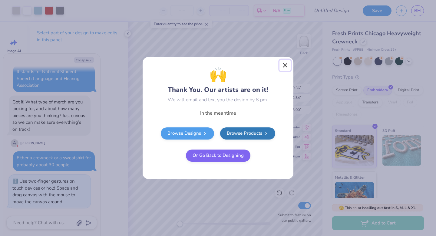
click at [285, 66] on button "Close" at bounding box center [286, 66] width 12 height 12
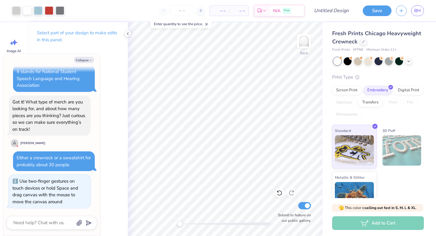
scroll to position [700, 0]
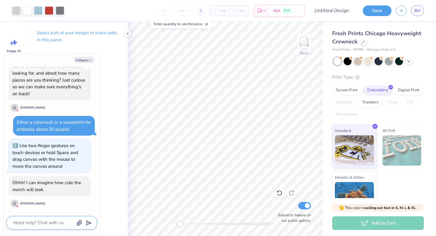
click at [35, 225] on textarea at bounding box center [44, 223] width 62 height 8
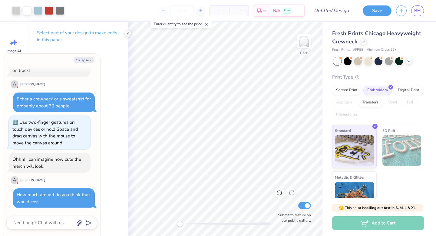
scroll to position [759, 0]
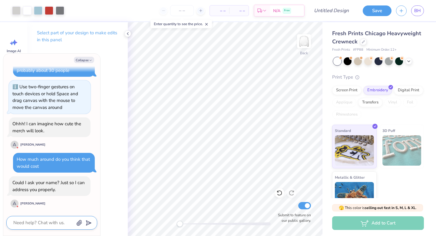
click at [50, 220] on textarea at bounding box center [44, 223] width 62 height 8
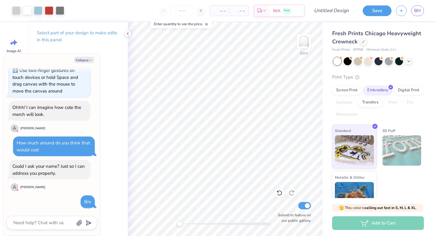
scroll to position [825, 0]
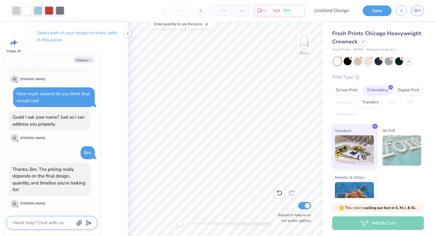
click at [29, 221] on textarea at bounding box center [44, 223] width 62 height 8
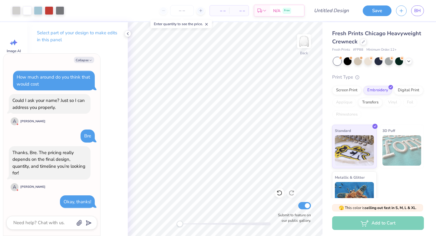
scroll to position [891, 0]
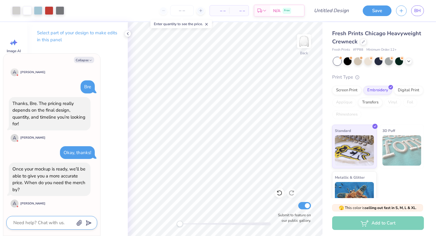
click at [48, 219] on textarea at bounding box center [44, 223] width 62 height 8
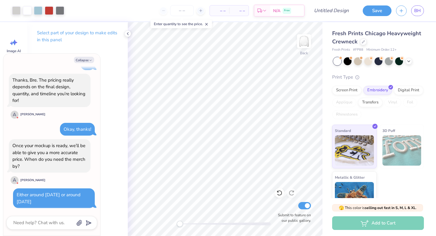
scroll to position [970, 0]
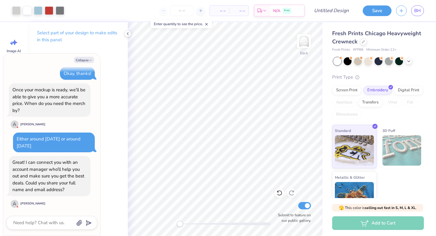
click at [32, 218] on div at bounding box center [51, 223] width 91 height 14
click at [39, 221] on textarea at bounding box center [44, 223] width 62 height 8
click at [88, 223] on line "submit" at bounding box center [89, 223] width 4 height 4
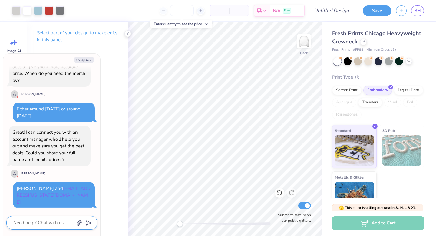
scroll to position [993, 0]
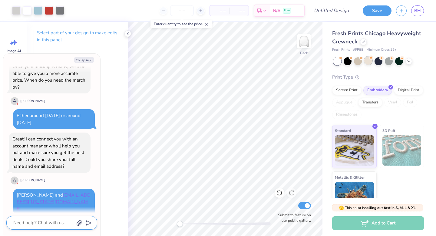
click at [369, 62] on div at bounding box center [369, 61] width 8 height 8
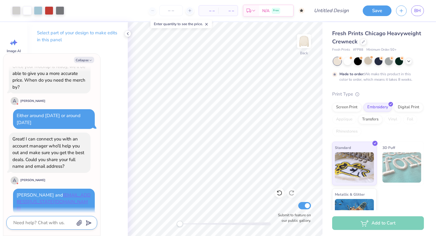
scroll to position [1080, 0]
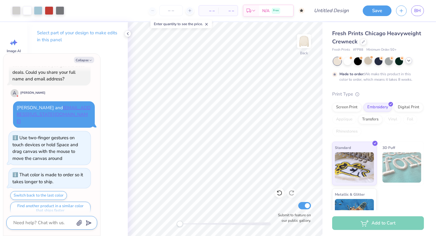
click at [410, 60] on polyline at bounding box center [409, 60] width 2 height 1
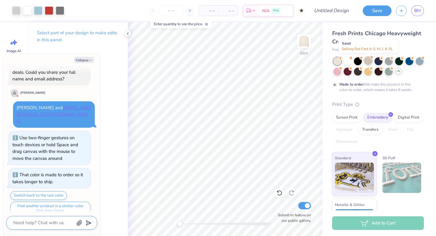
click at [367, 60] on div at bounding box center [369, 61] width 8 height 8
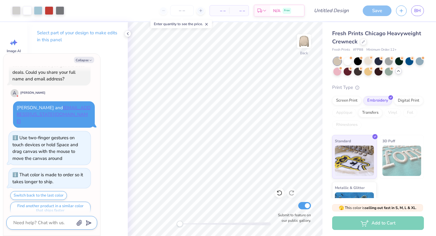
scroll to position [1215, 0]
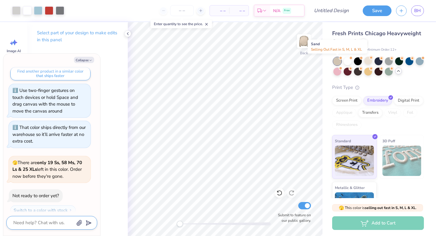
click at [338, 62] on div at bounding box center [338, 61] width 8 height 8
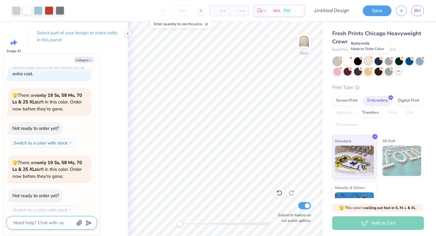
click at [368, 62] on div at bounding box center [369, 61] width 8 height 8
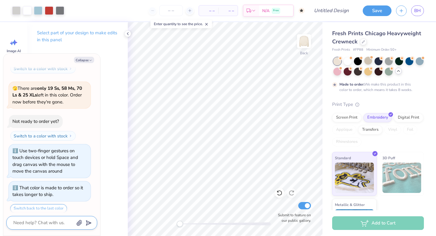
scroll to position [1369, 0]
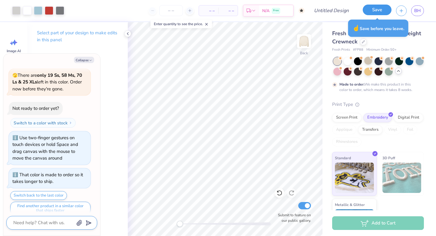
click at [380, 12] on button "Save" at bounding box center [377, 10] width 29 height 11
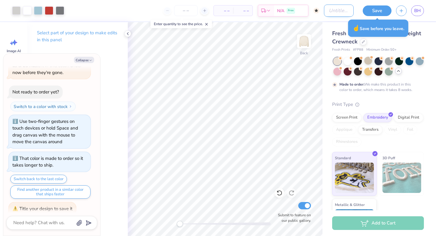
click at [330, 14] on input "Design Title" at bounding box center [339, 11] width 30 height 12
click at [382, 9] on button "Save" at bounding box center [377, 10] width 29 height 11
